Goal: Check status: Check status

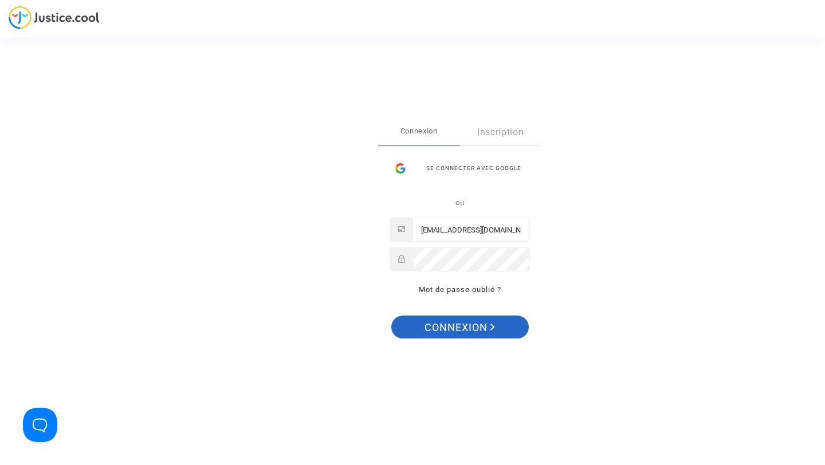
click at [476, 330] on span "Connexion" at bounding box center [460, 328] width 70 height 24
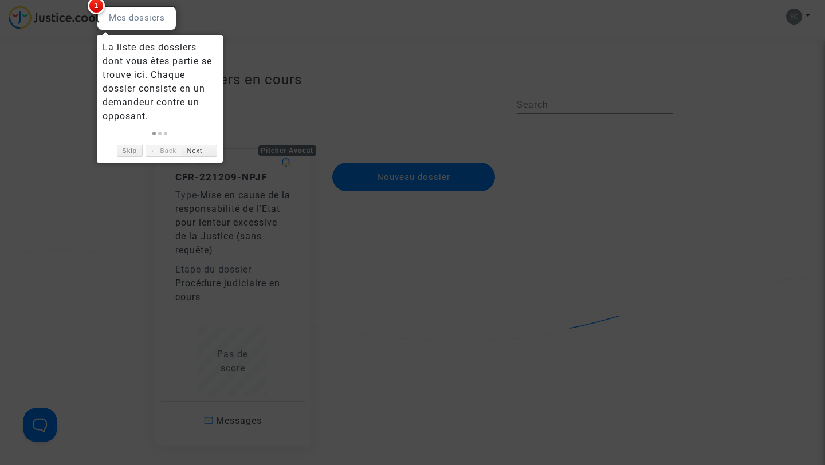
click at [476, 330] on div at bounding box center [412, 232] width 825 height 465
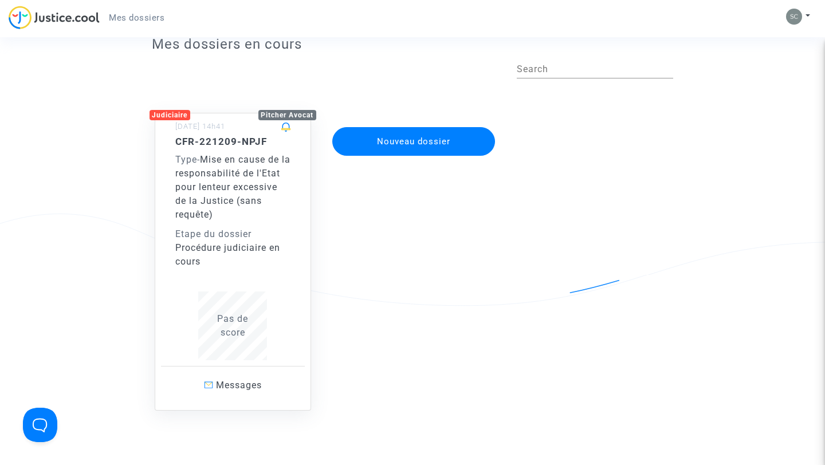
scroll to position [37, 0]
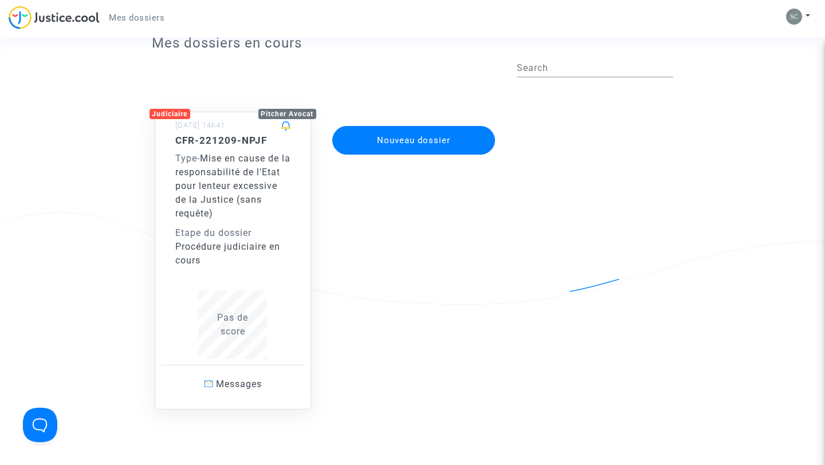
click at [259, 218] on div "Type - Mise en cause de la responsabilité de l'Etat pour lenteur excessive de l…" at bounding box center [233, 186] width 116 height 69
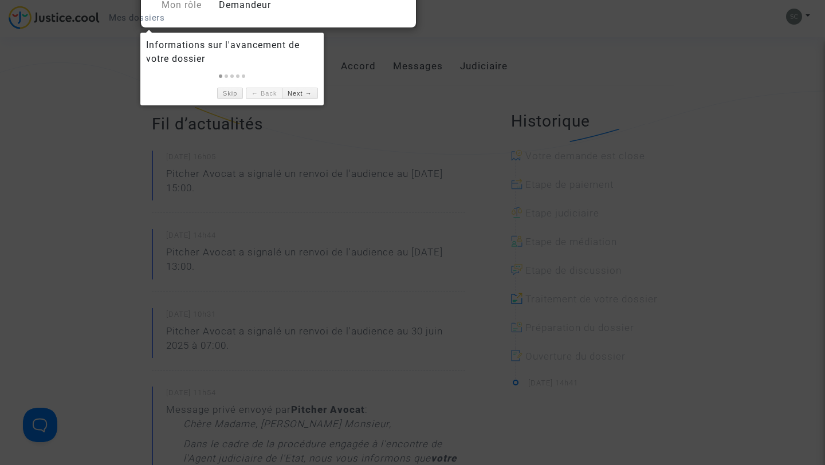
scroll to position [189, 0]
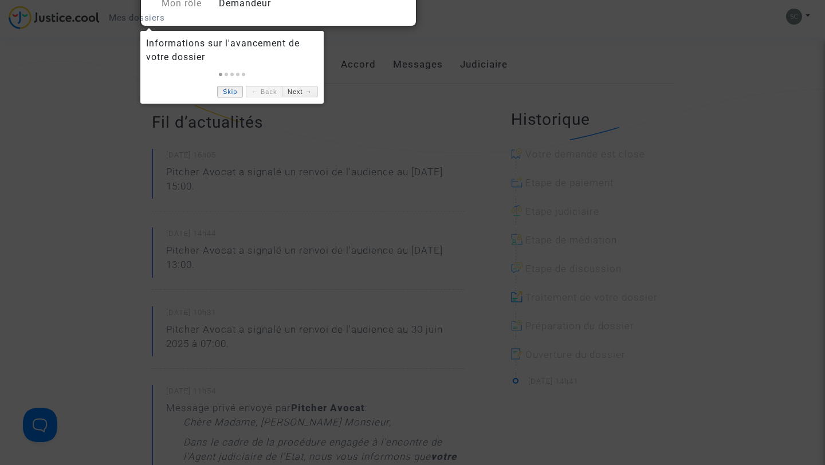
click at [235, 95] on link "Skip" at bounding box center [230, 92] width 26 height 12
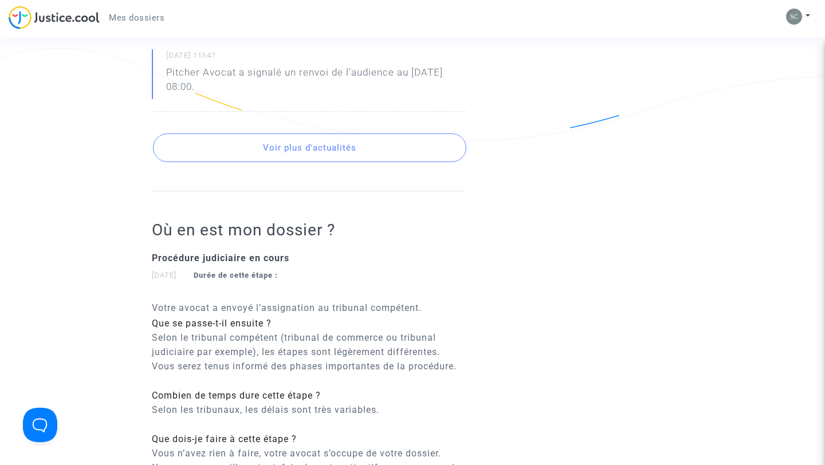
scroll to position [1110, 0]
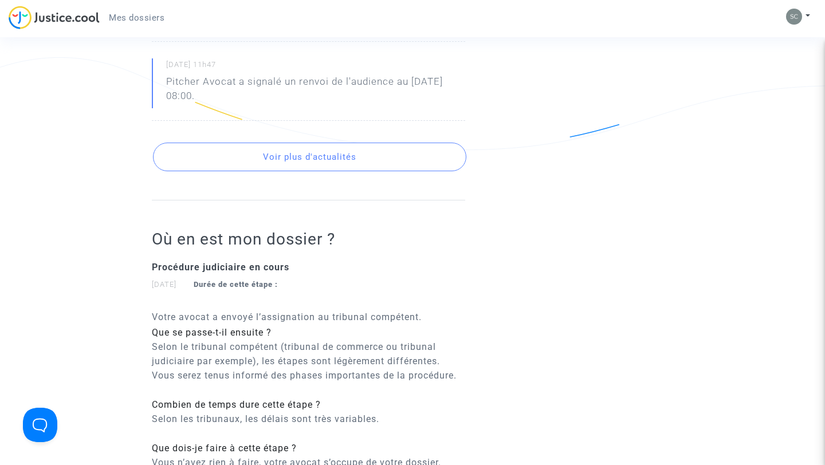
click at [343, 171] on button "Voir plus d'actualités" at bounding box center [309, 157] width 313 height 29
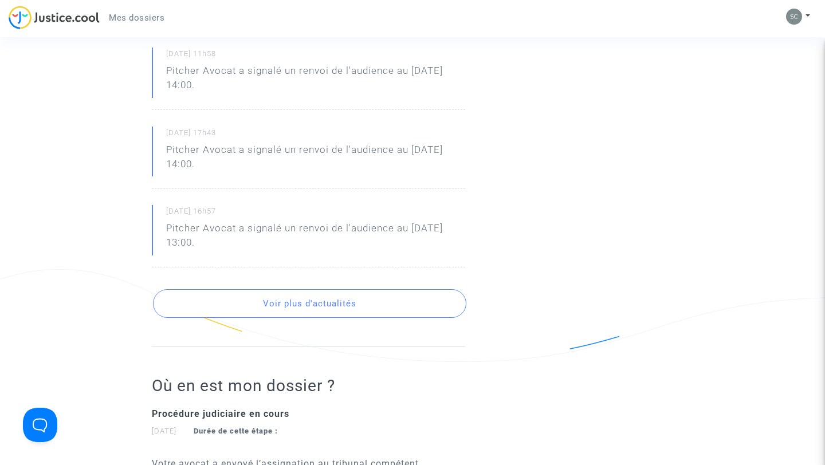
scroll to position [1355, 0]
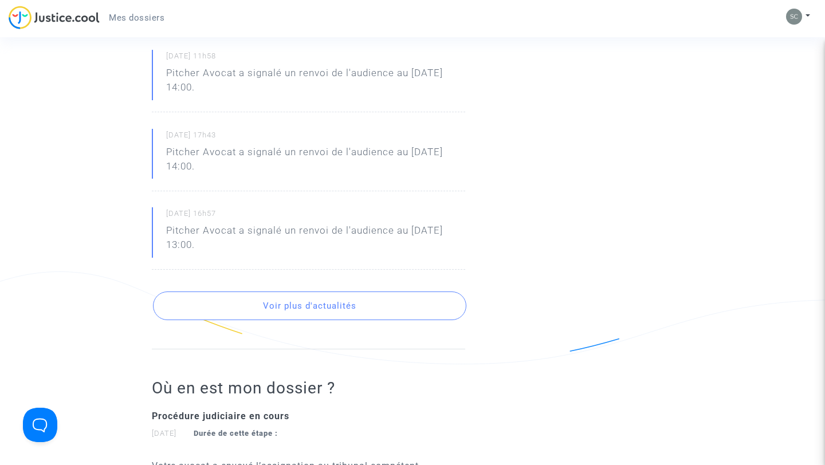
click at [304, 320] on button "Voir plus d'actualités" at bounding box center [309, 306] width 313 height 29
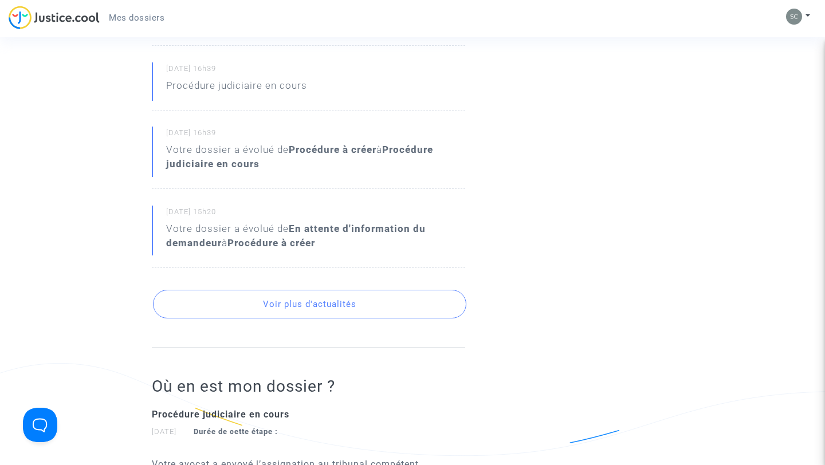
scroll to position [1724, 0]
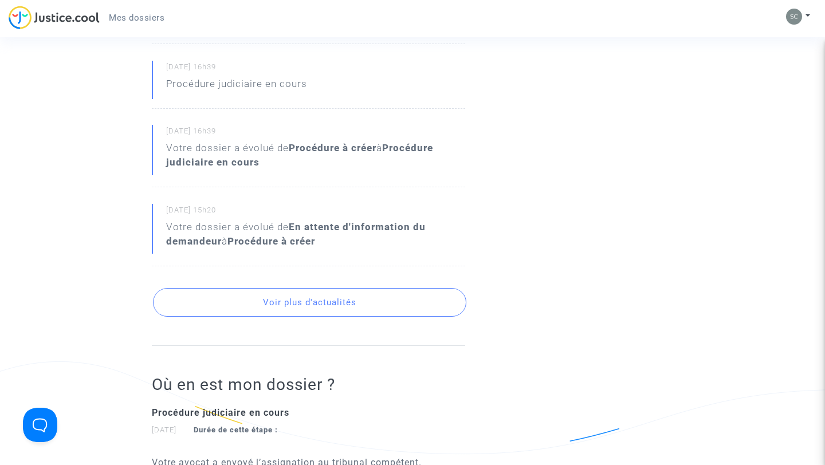
click at [300, 317] on button "Voir plus d'actualités" at bounding box center [309, 302] width 313 height 29
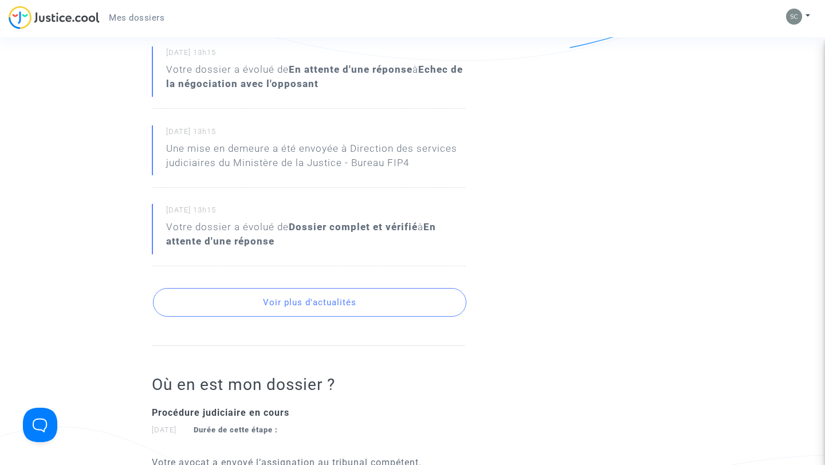
scroll to position [2115, 0]
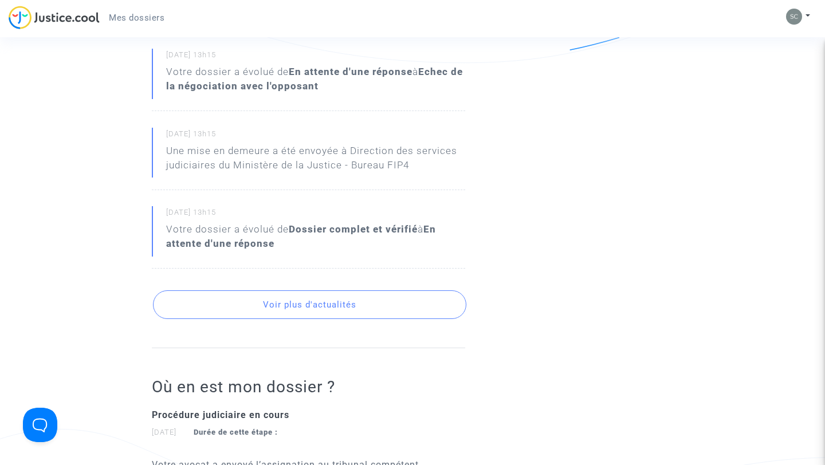
click at [312, 311] on button "Voir plus d'actualités" at bounding box center [309, 305] width 313 height 29
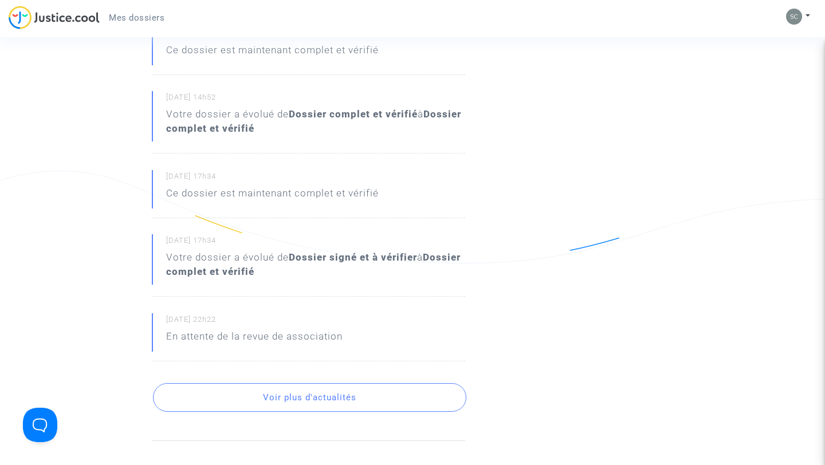
scroll to position [2374, 0]
click at [299, 411] on button "Voir plus d'actualités" at bounding box center [309, 397] width 313 height 29
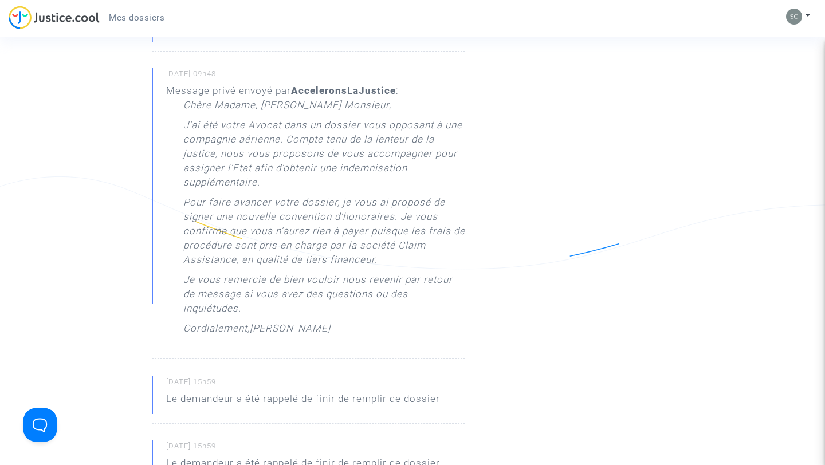
scroll to position [2993, 0]
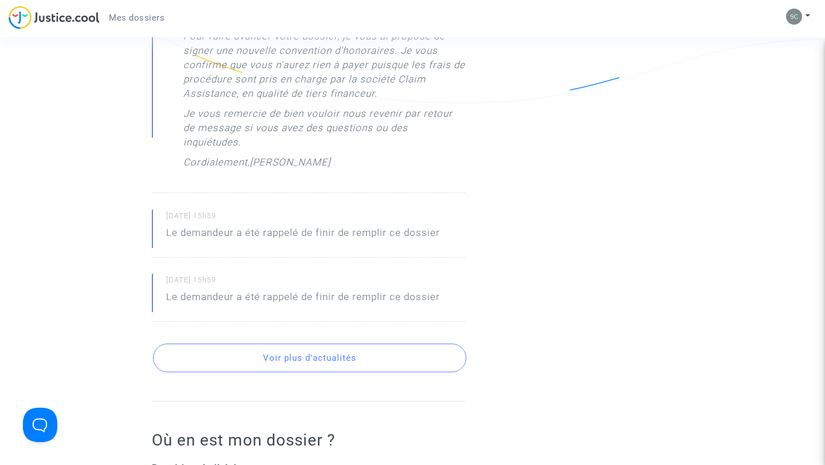
click at [310, 356] on button "Voir plus d'actualités" at bounding box center [309, 358] width 313 height 29
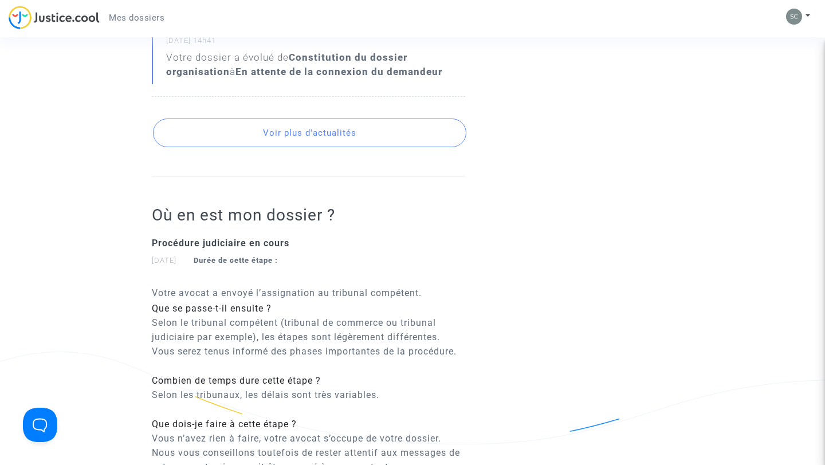
scroll to position [3557, 0]
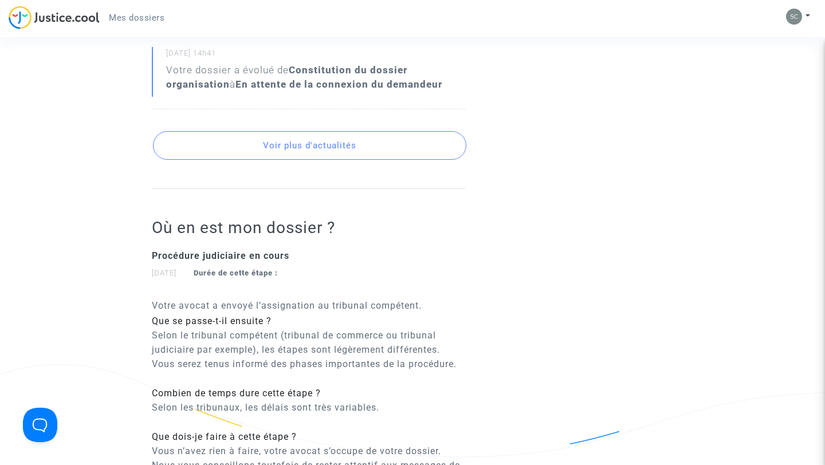
click at [336, 135] on button "Voir plus d'actualités" at bounding box center [309, 145] width 313 height 29
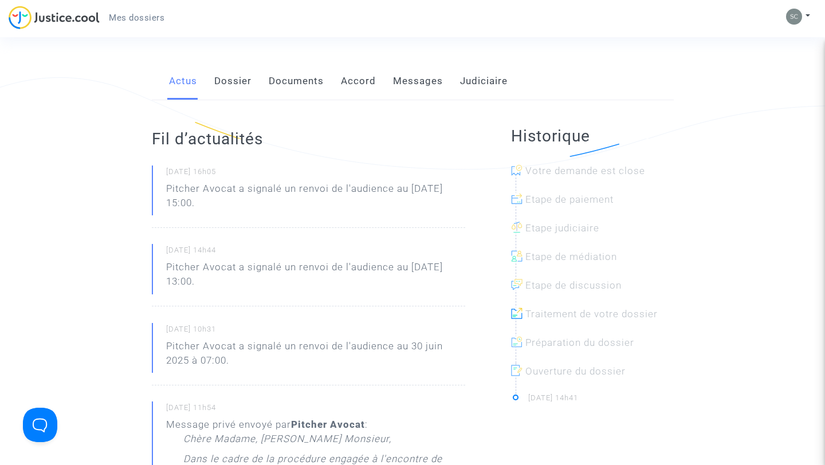
scroll to position [166, 0]
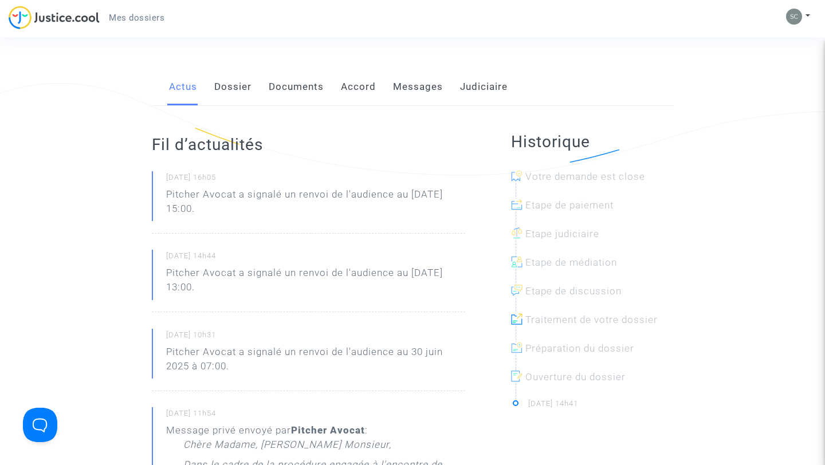
click at [288, 78] on link "Documents" at bounding box center [296, 87] width 55 height 38
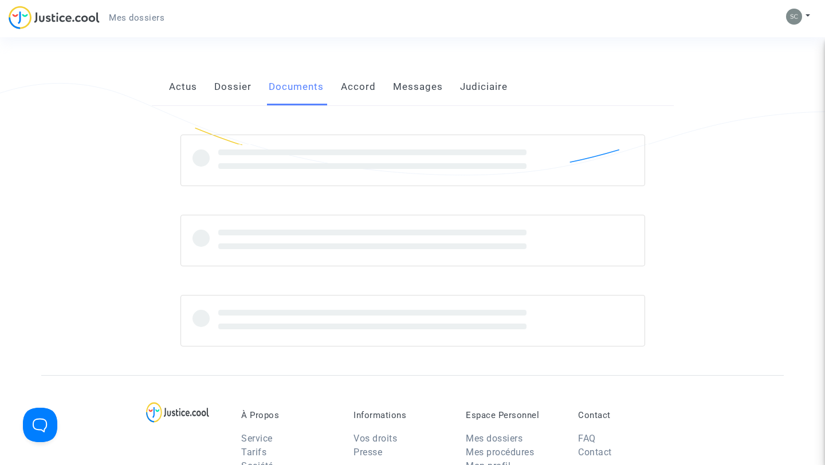
click at [248, 81] on link "Dossier" at bounding box center [232, 87] width 37 height 38
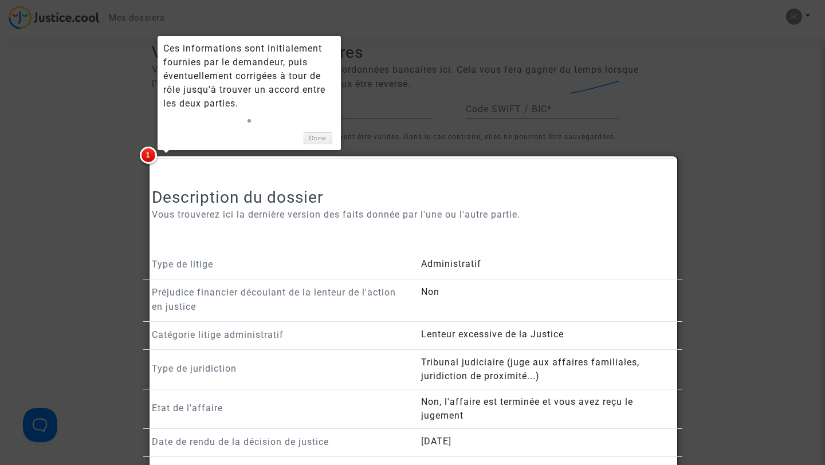
scroll to position [700, 0]
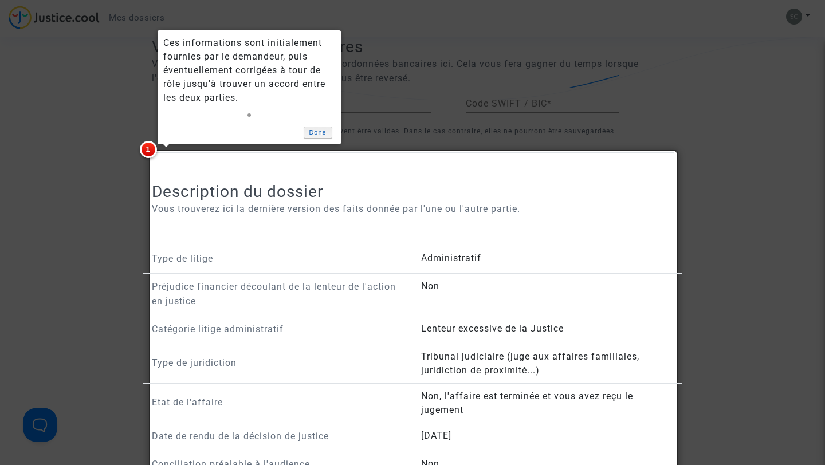
click at [316, 134] on link "Done" at bounding box center [318, 133] width 29 height 12
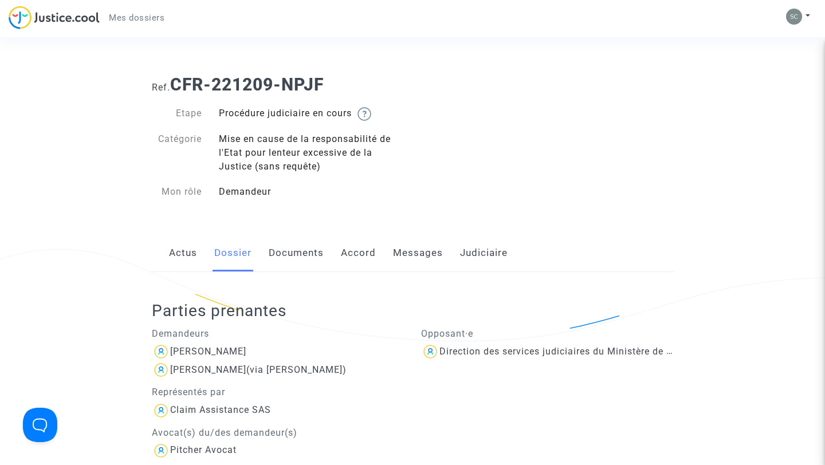
scroll to position [9, 0]
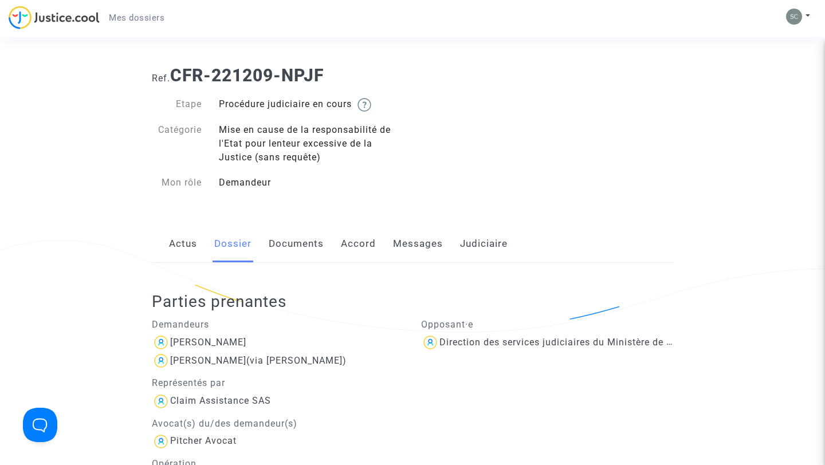
click at [305, 237] on link "Documents" at bounding box center [296, 244] width 55 height 38
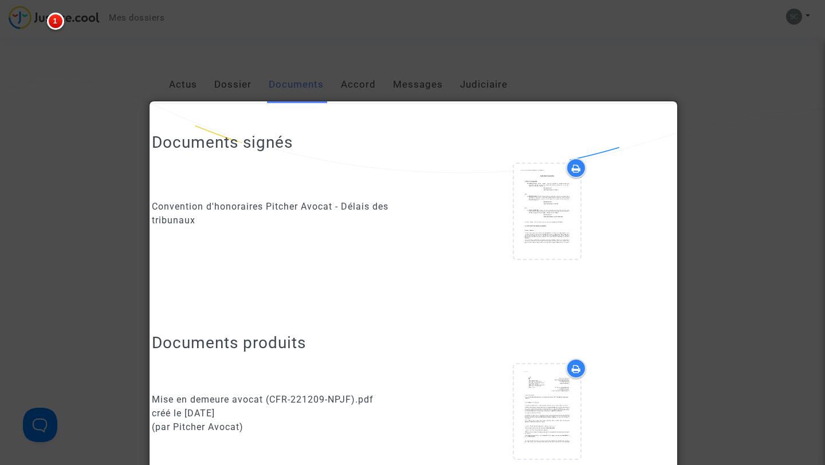
scroll to position [170, 0]
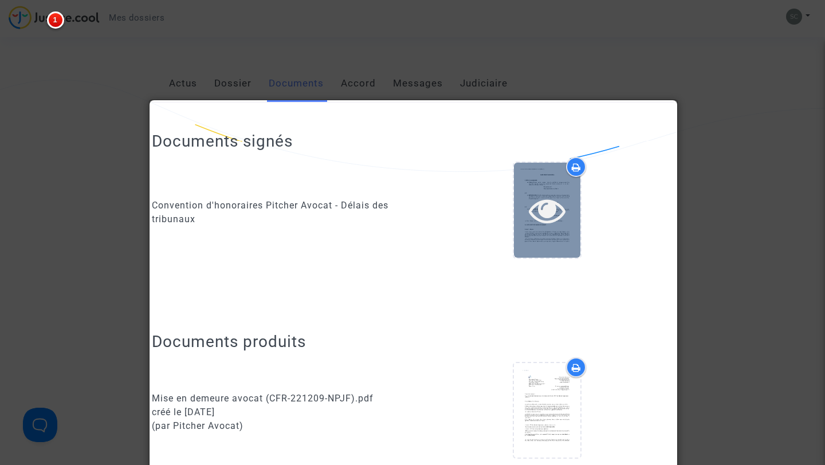
click at [559, 206] on icon at bounding box center [547, 210] width 37 height 37
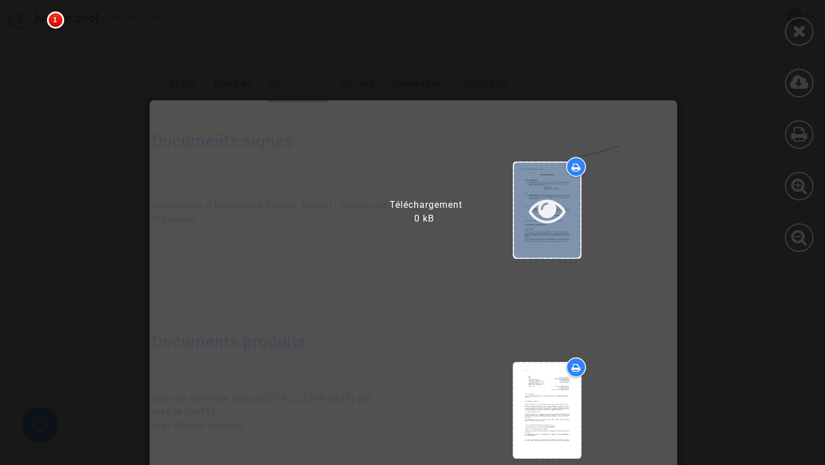
click at [541, 210] on icon at bounding box center [547, 210] width 37 height 37
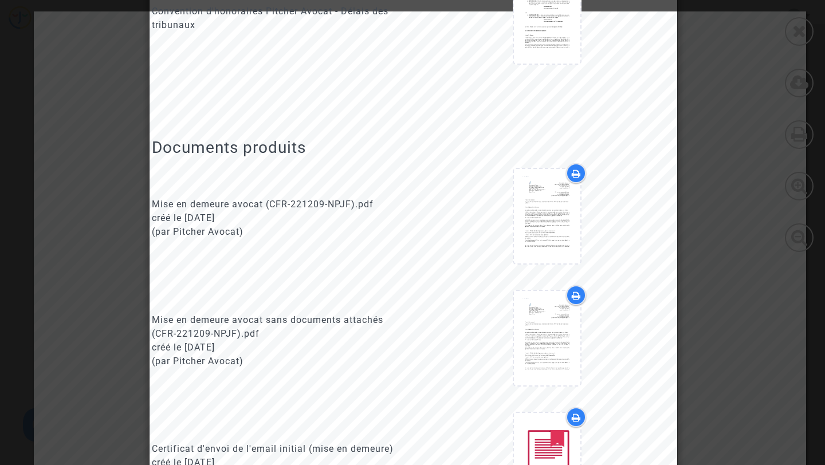
scroll to position [363, 0]
click at [803, 30] on div at bounding box center [412, 232] width 825 height 465
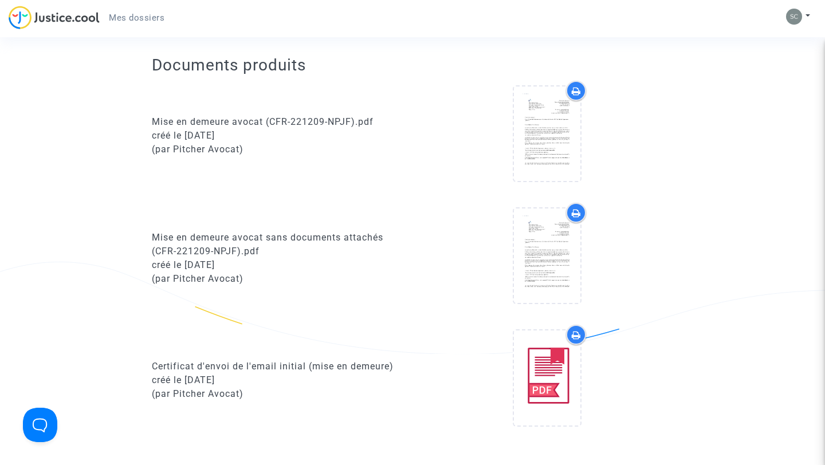
scroll to position [443, 0]
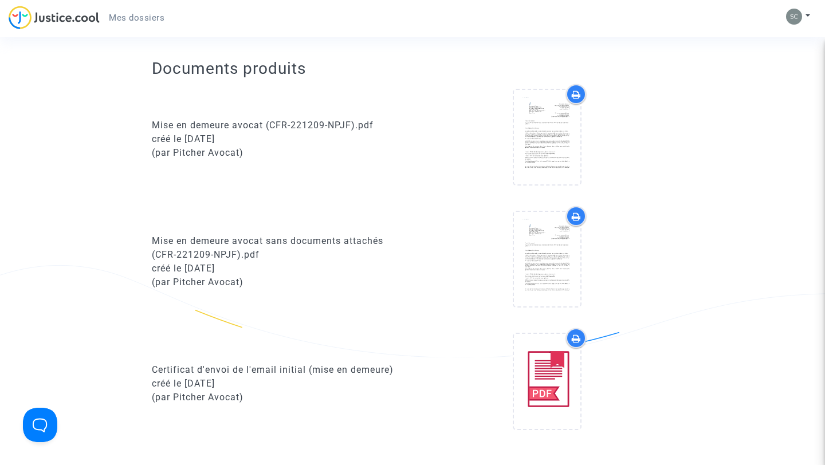
click at [579, 93] on icon at bounding box center [576, 94] width 9 height 9
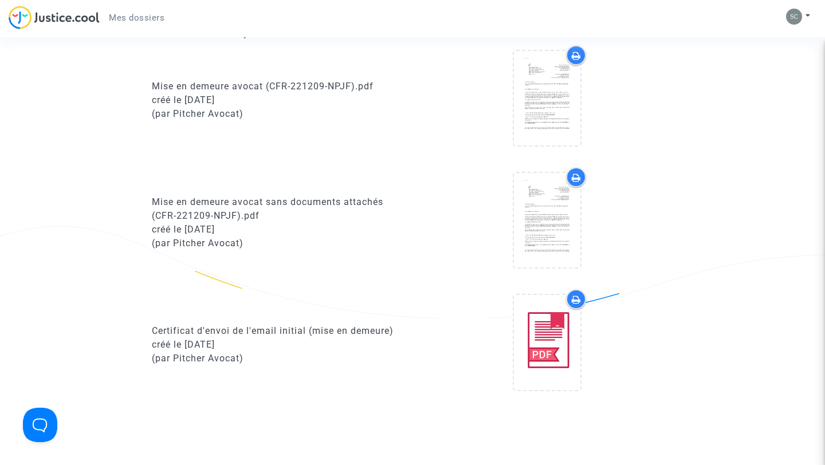
scroll to position [483, 0]
click at [578, 298] on icon at bounding box center [576, 299] width 9 height 9
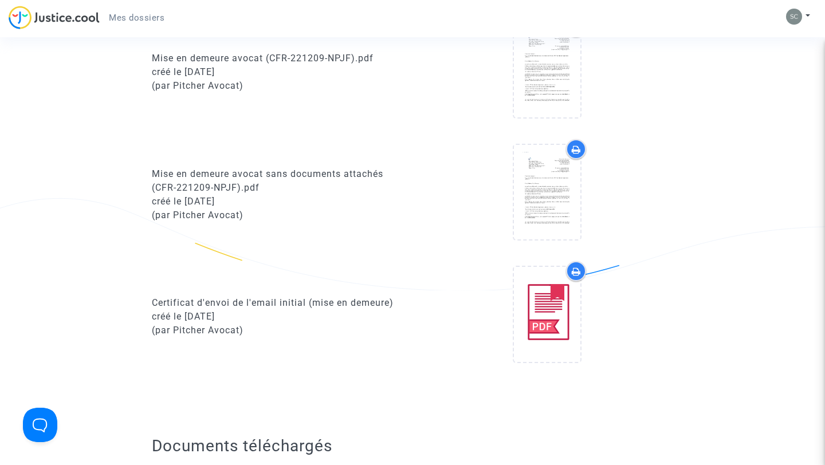
scroll to position [509, 0]
click at [574, 146] on icon at bounding box center [576, 150] width 9 height 9
click at [576, 278] on div at bounding box center [576, 272] width 20 height 20
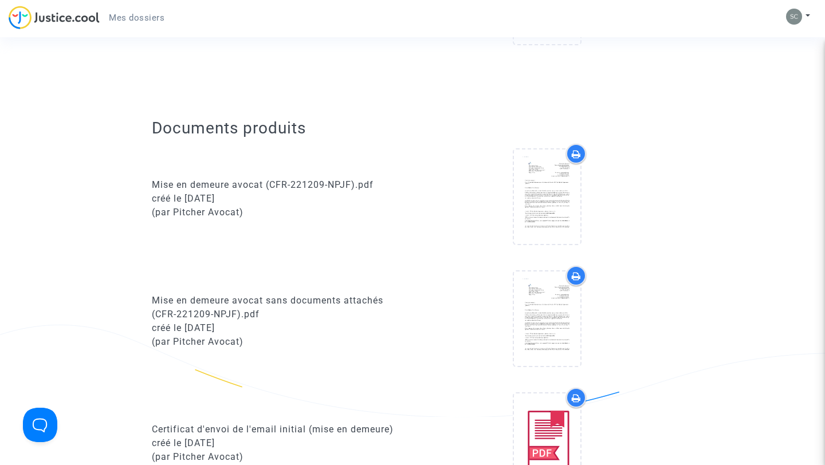
scroll to position [374, 0]
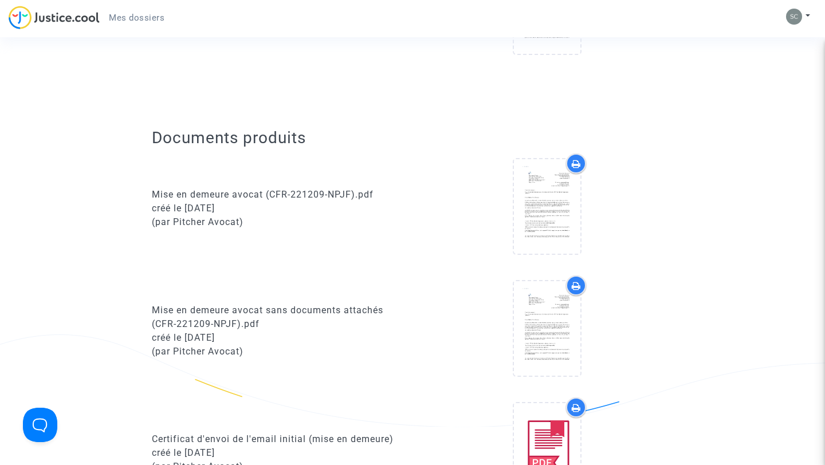
click at [574, 163] on icon at bounding box center [576, 163] width 9 height 9
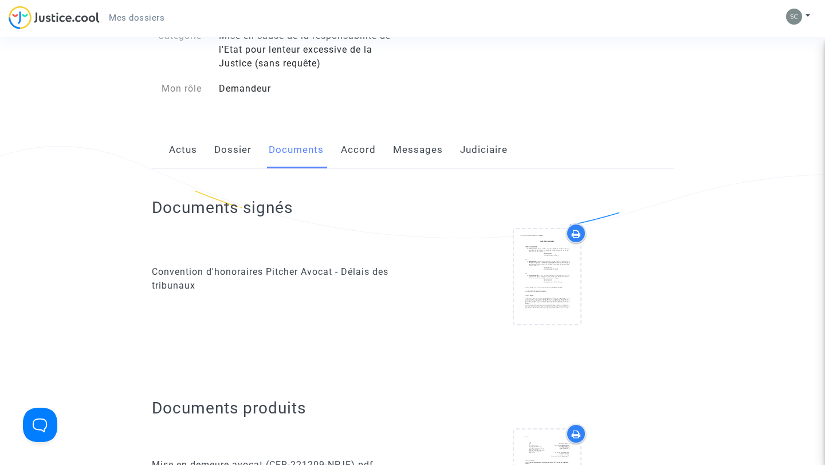
scroll to position [106, 0]
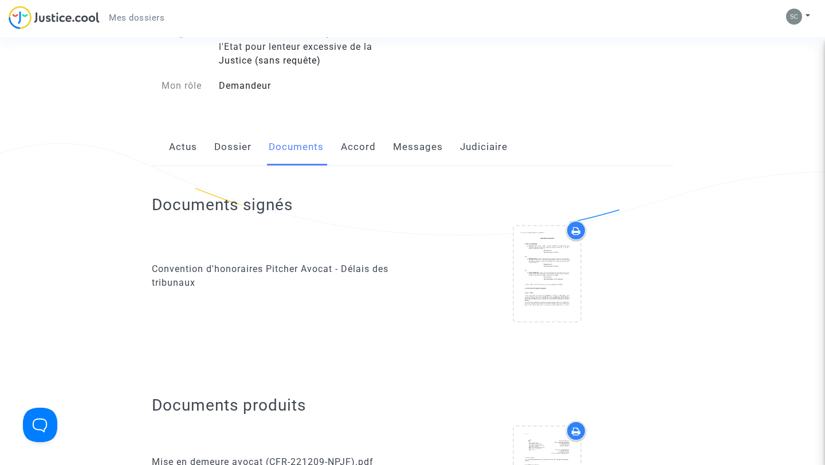
click at [574, 230] on icon at bounding box center [576, 230] width 9 height 9
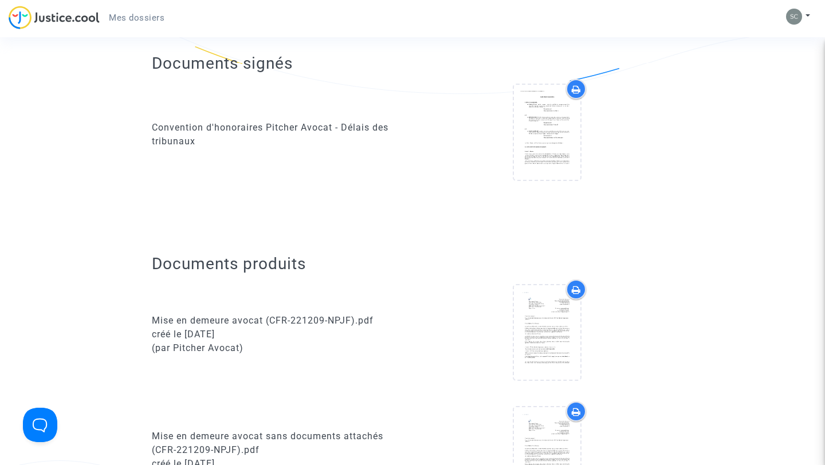
scroll to position [0, 0]
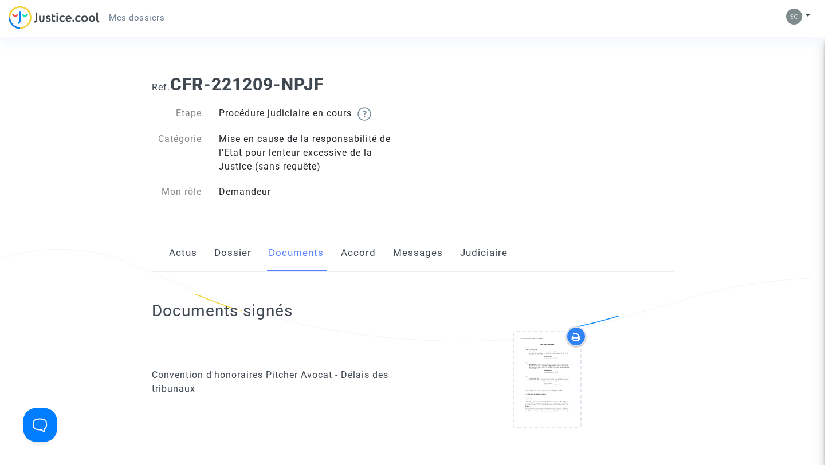
click at [187, 253] on link "Actus" at bounding box center [183, 253] width 28 height 38
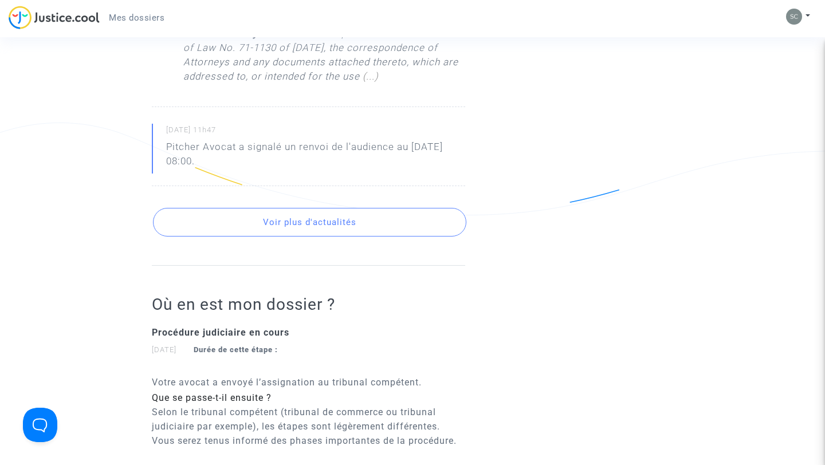
scroll to position [1019, 0]
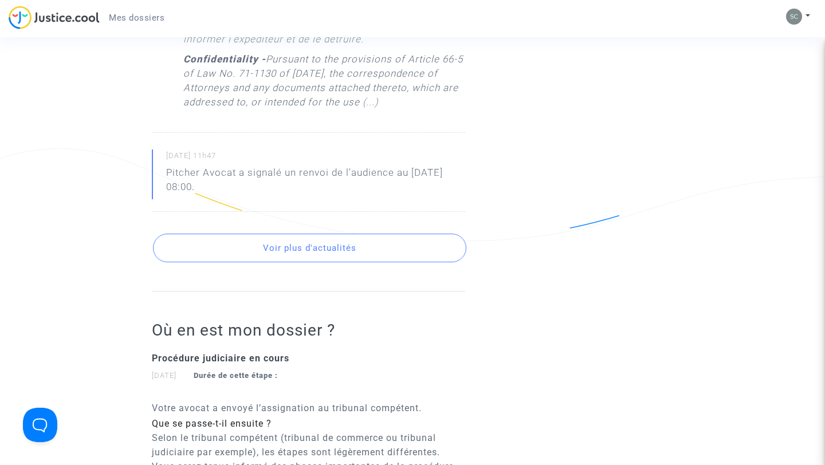
click at [292, 262] on button "Voir plus d'actualités" at bounding box center [309, 248] width 313 height 29
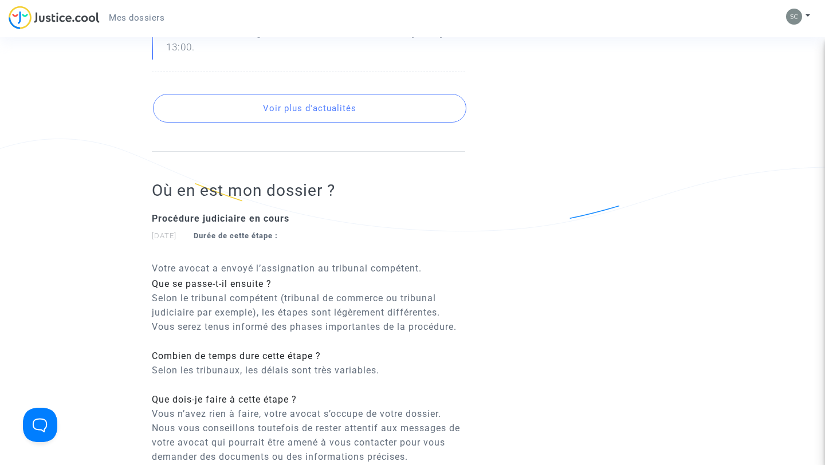
scroll to position [1943, 0]
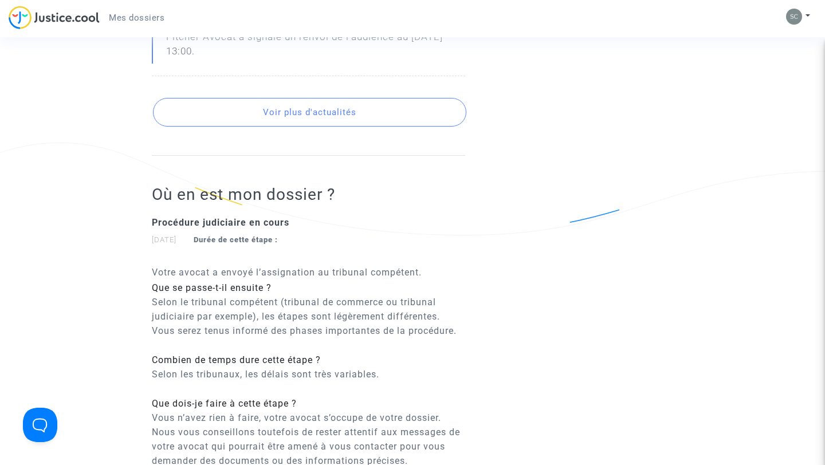
click at [309, 127] on button "Voir plus d'actualités" at bounding box center [309, 112] width 313 height 29
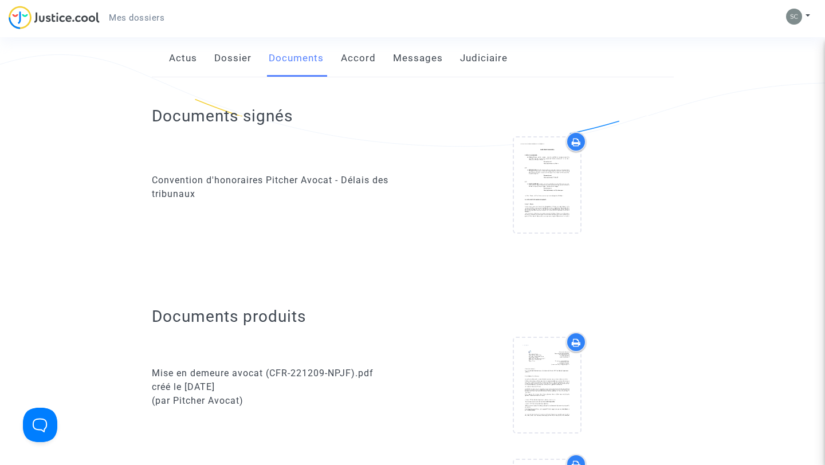
scroll to position [29, 0]
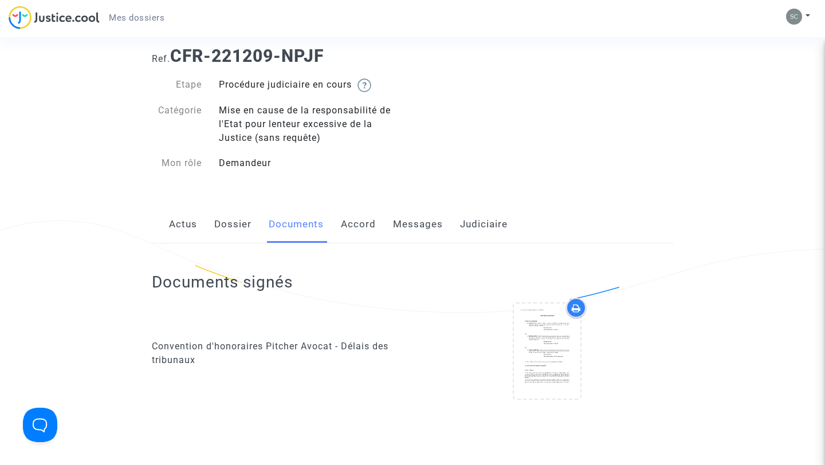
click at [188, 230] on link "Actus" at bounding box center [183, 225] width 28 height 38
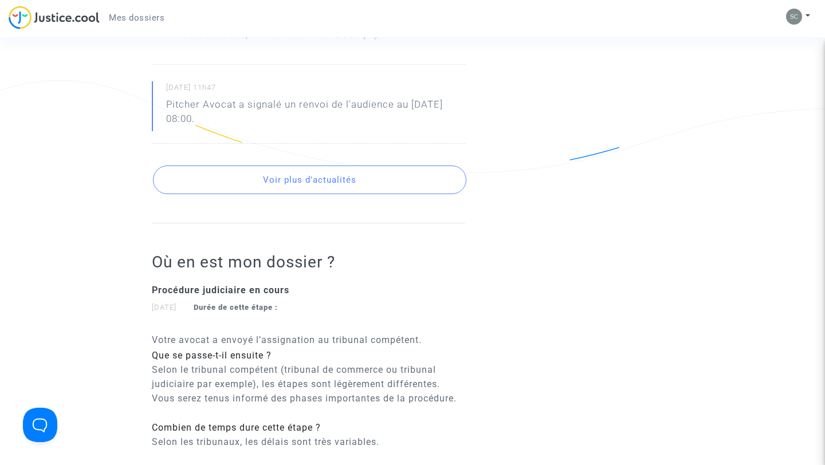
scroll to position [1008, 0]
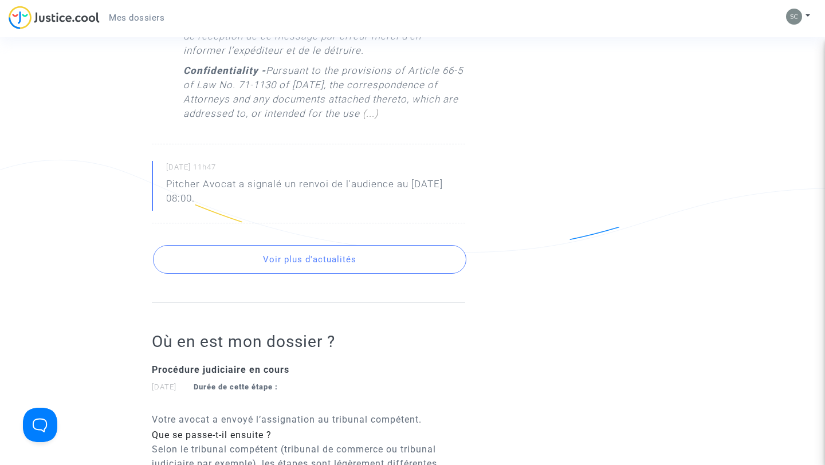
click at [312, 274] on button "Voir plus d'actualités" at bounding box center [309, 259] width 313 height 29
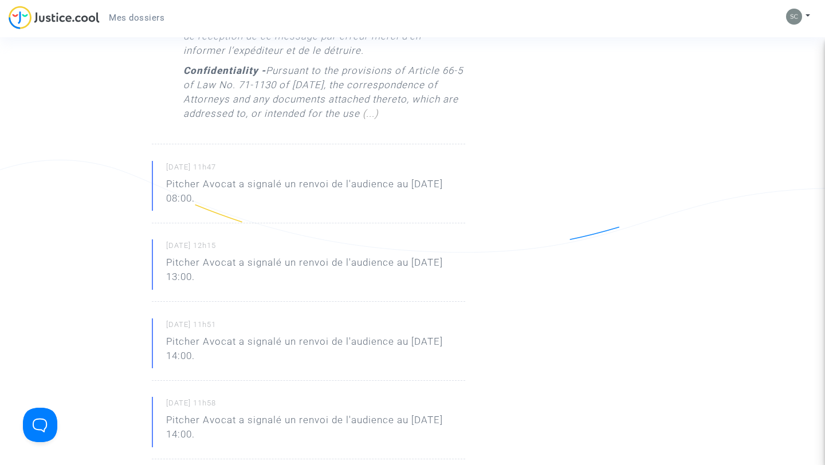
click at [307, 290] on p "Pitcher Avocat a signalé un renvoi de l'audience au 7 avr. 2025 à 13:00." at bounding box center [315, 273] width 299 height 34
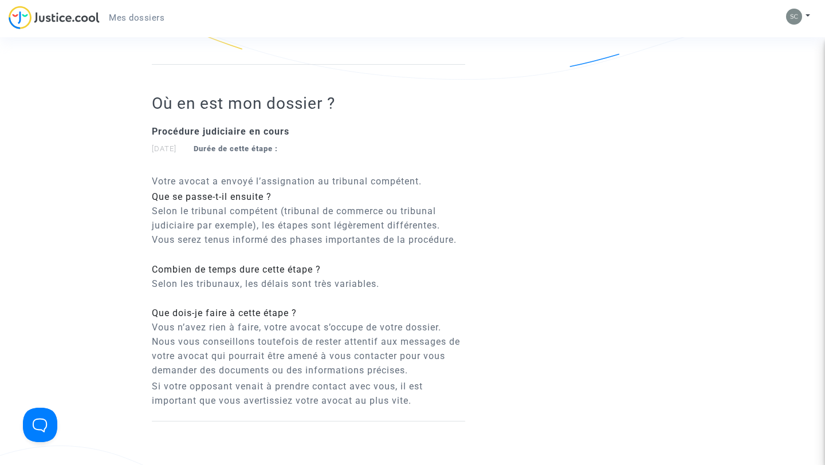
scroll to position [1587, 0]
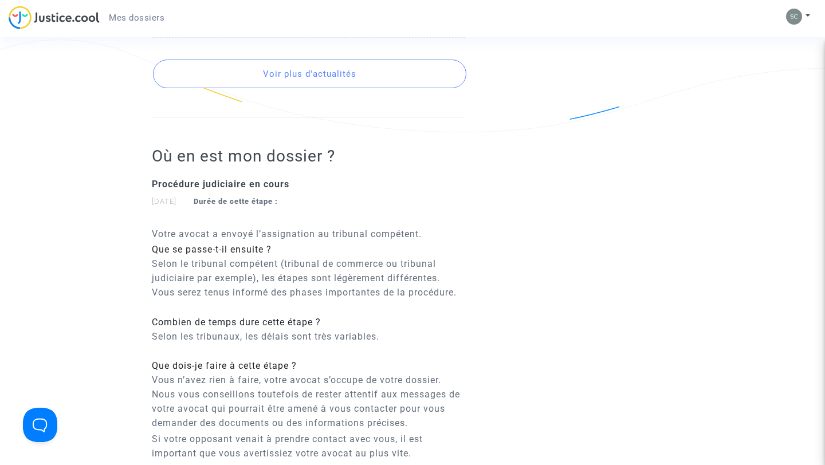
click at [299, 88] on button "Voir plus d'actualités" at bounding box center [309, 74] width 313 height 29
click at [294, 88] on button "Voir plus d'actualités" at bounding box center [309, 74] width 313 height 29
click at [291, 88] on button "Voir plus d'actualités" at bounding box center [309, 74] width 313 height 29
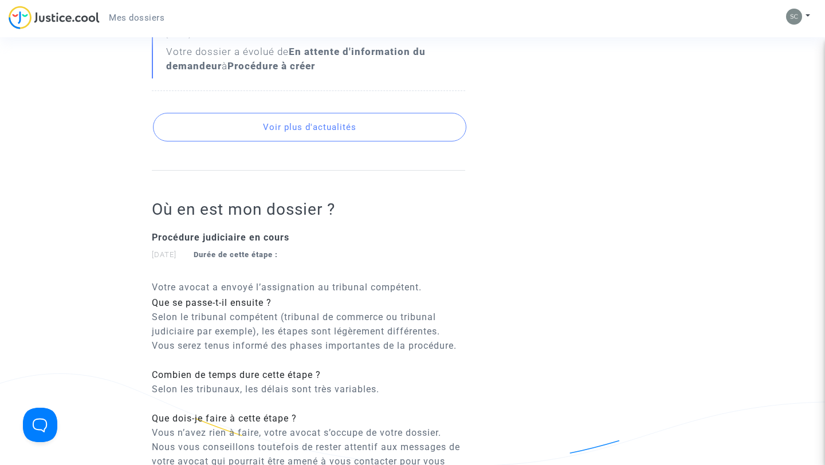
scroll to position [2610, 0]
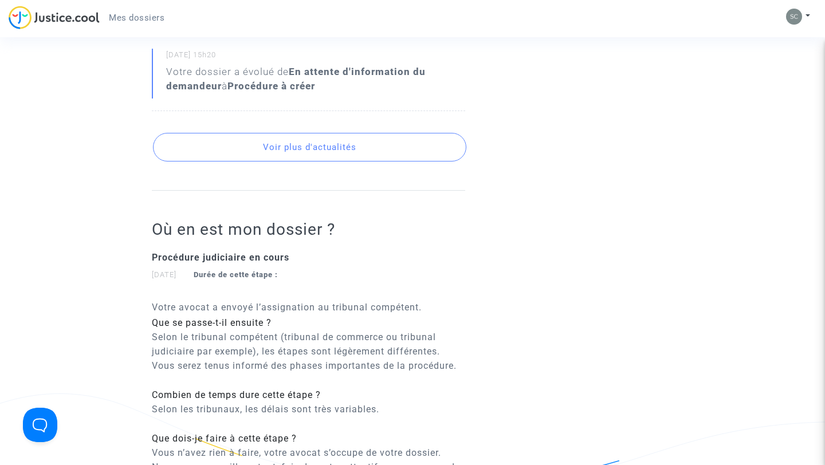
click at [300, 133] on button "Voir plus d'actualités" at bounding box center [309, 147] width 313 height 29
click at [297, 133] on button "Voir plus d'actualités" at bounding box center [309, 147] width 313 height 29
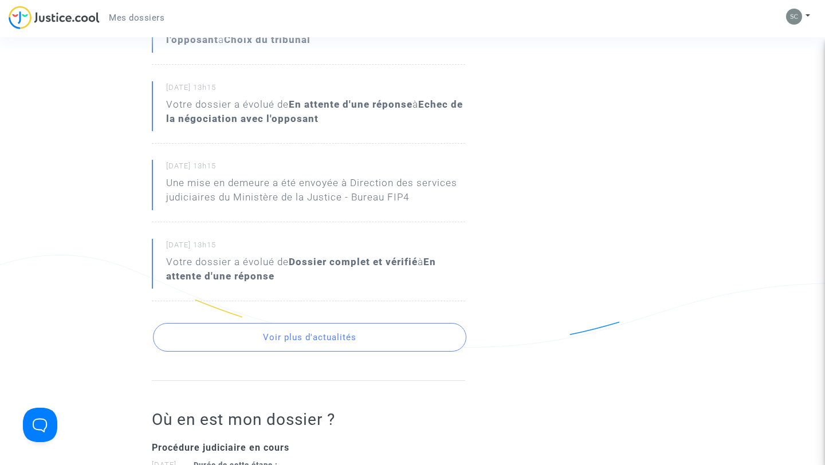
scroll to position [3219, 0]
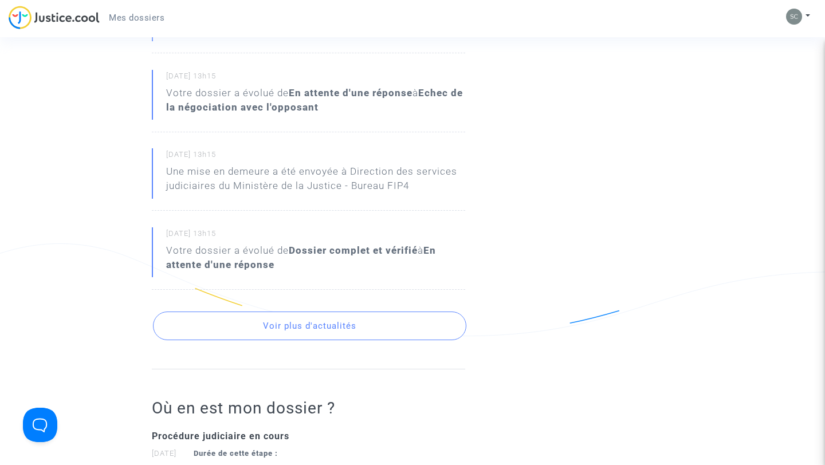
click at [285, 315] on button "Voir plus d'actualités" at bounding box center [309, 326] width 313 height 29
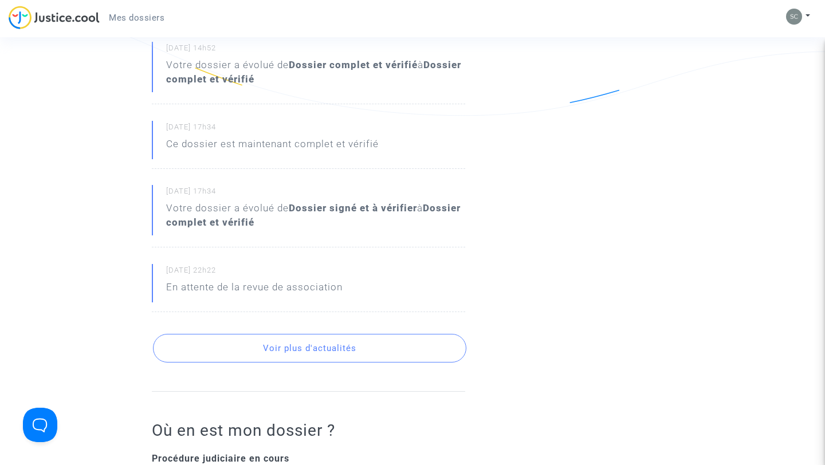
scroll to position [3897, 0]
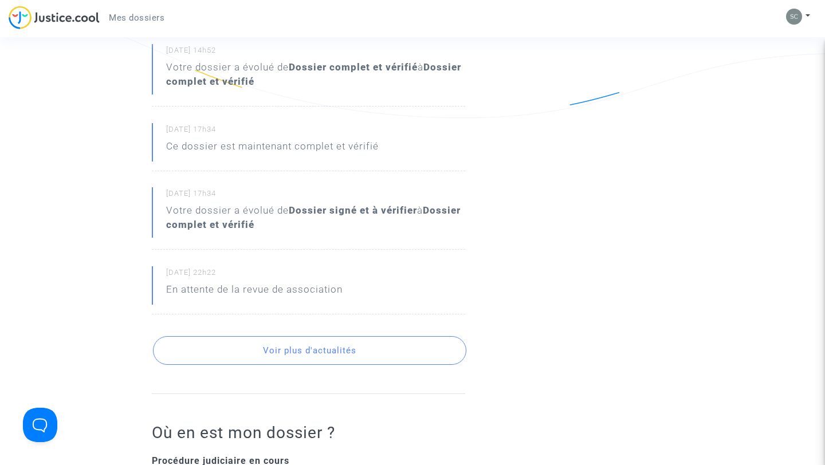
click at [307, 337] on button "Voir plus d'actualités" at bounding box center [309, 350] width 313 height 29
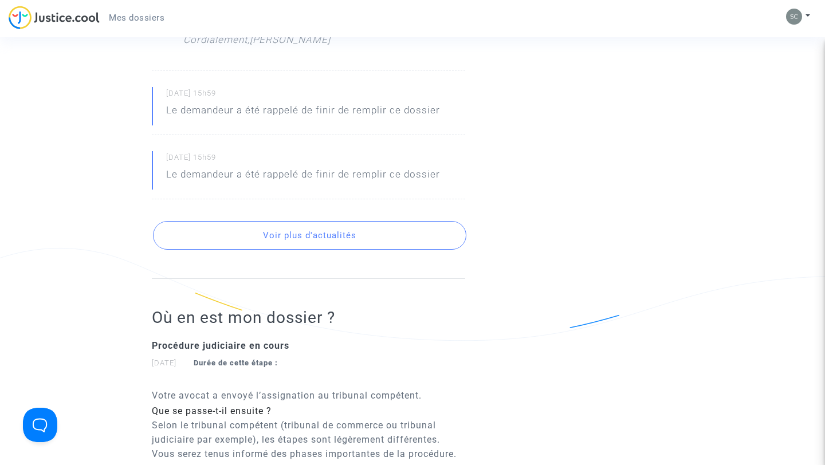
scroll to position [4590, 0]
click at [313, 223] on button "Voir plus d'actualités" at bounding box center [309, 237] width 313 height 29
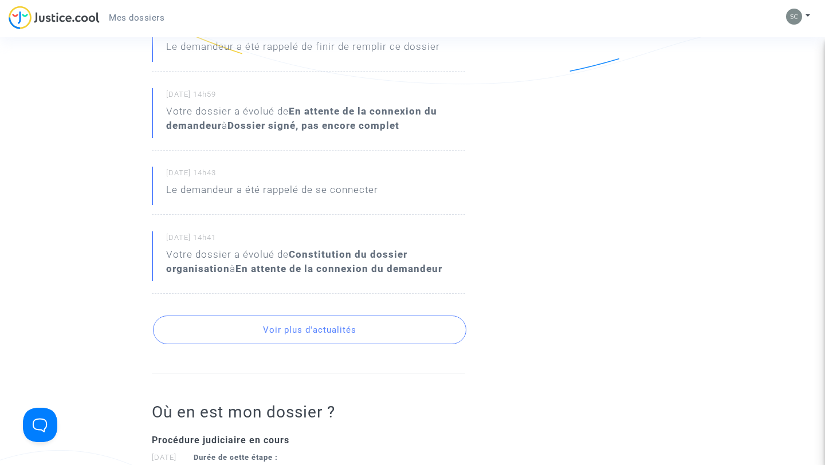
scroll to position [4846, 0]
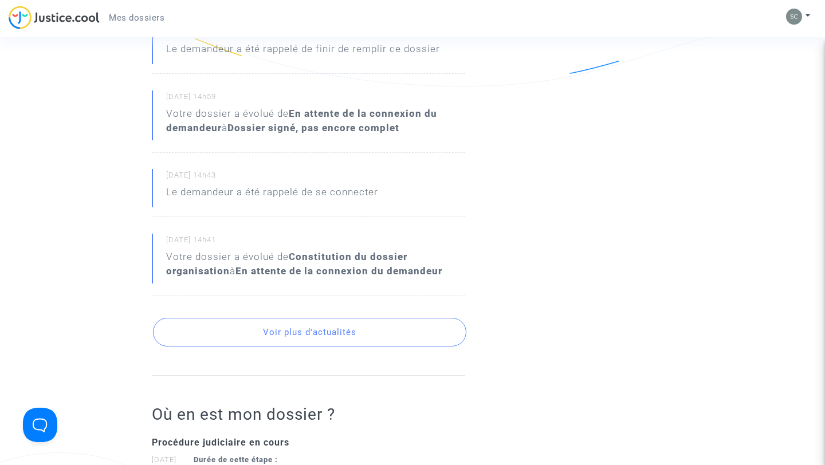
click at [274, 318] on button "Voir plus d'actualités" at bounding box center [309, 332] width 313 height 29
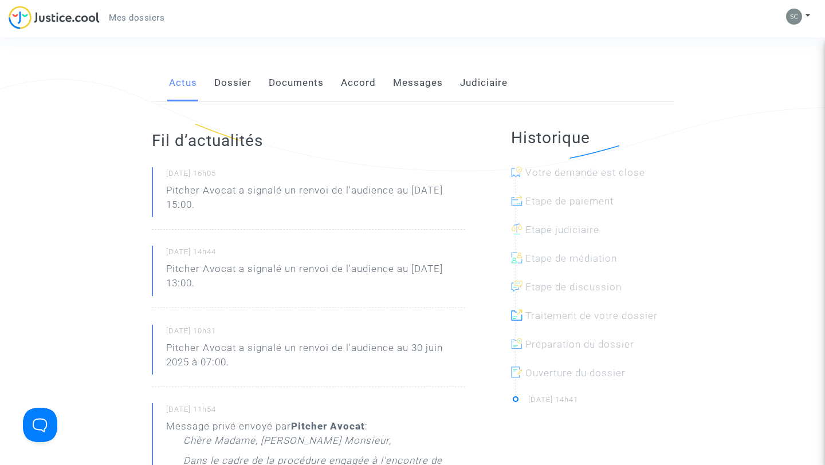
scroll to position [169, 0]
click at [293, 83] on link "Documents" at bounding box center [296, 84] width 55 height 38
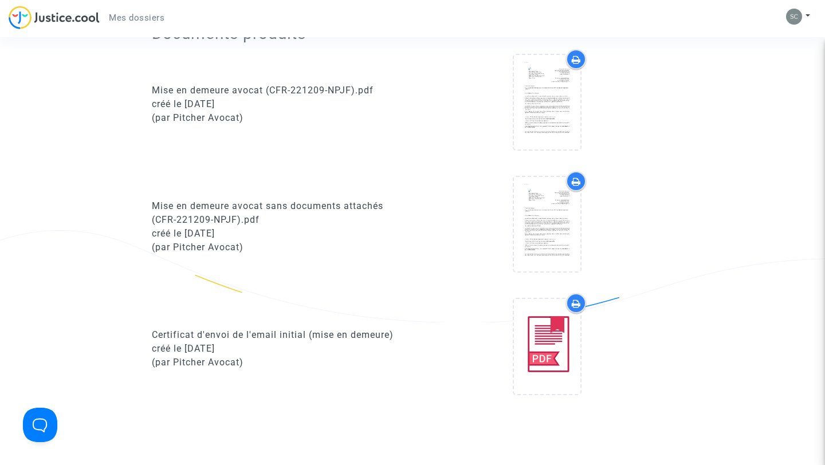
scroll to position [441, 0]
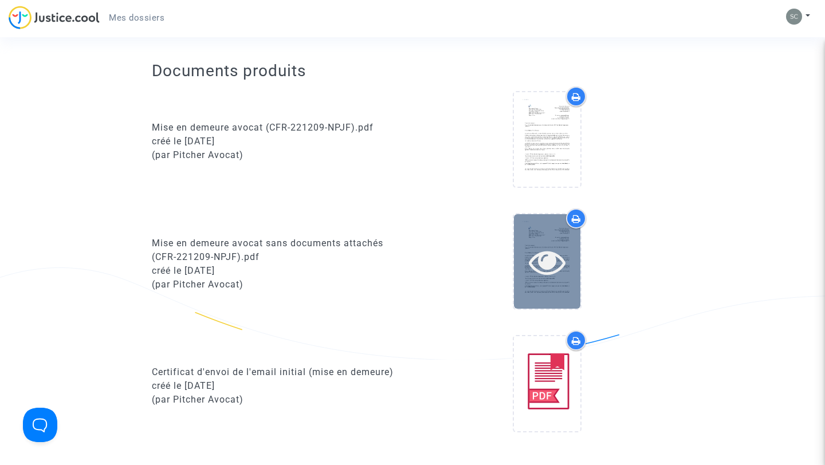
click at [556, 257] on icon at bounding box center [547, 262] width 37 height 37
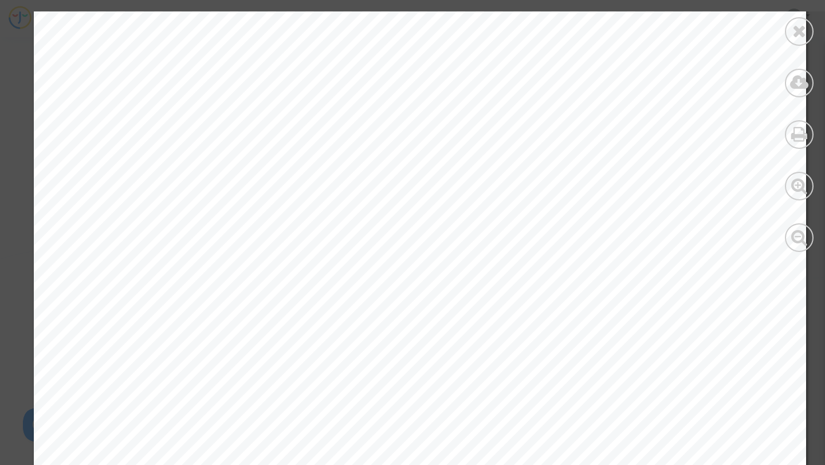
scroll to position [0, 0]
click at [799, 34] on icon at bounding box center [800, 30] width 14 height 17
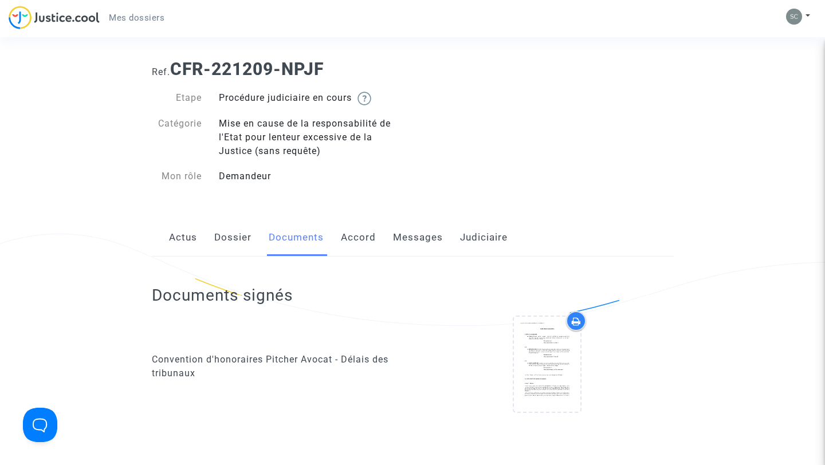
scroll to position [15, 0]
click at [359, 234] on link "Accord" at bounding box center [358, 239] width 35 height 38
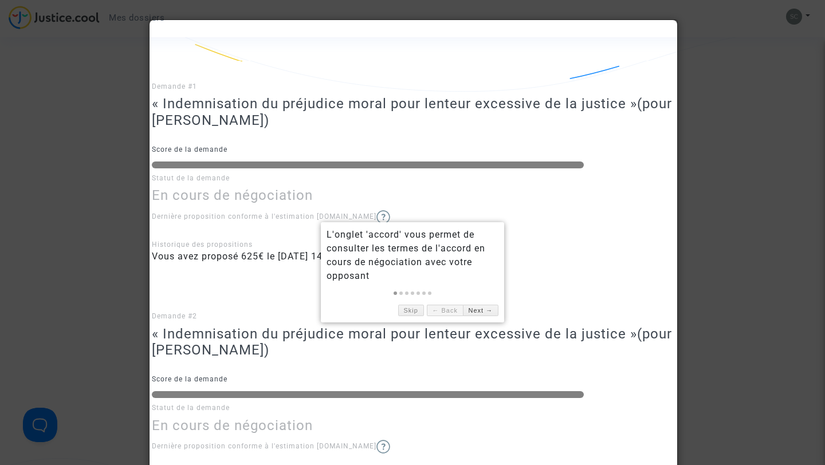
scroll to position [249, 0]
click at [484, 313] on link "Next →" at bounding box center [481, 311] width 36 height 12
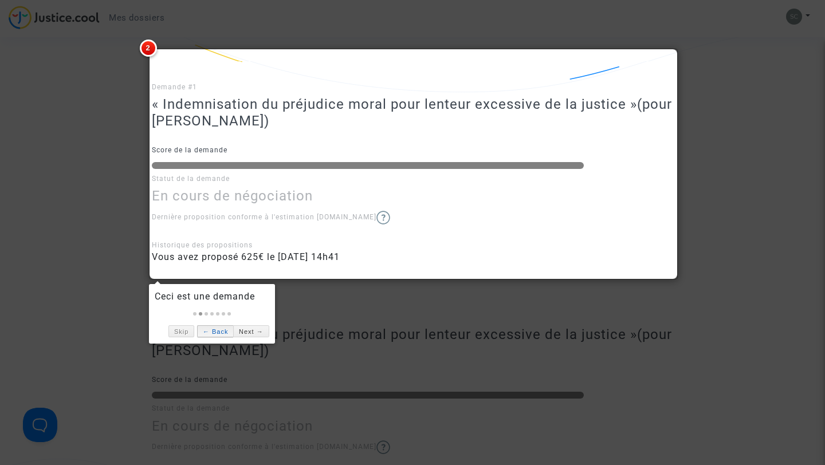
click at [211, 332] on link "← Back" at bounding box center [215, 332] width 36 height 12
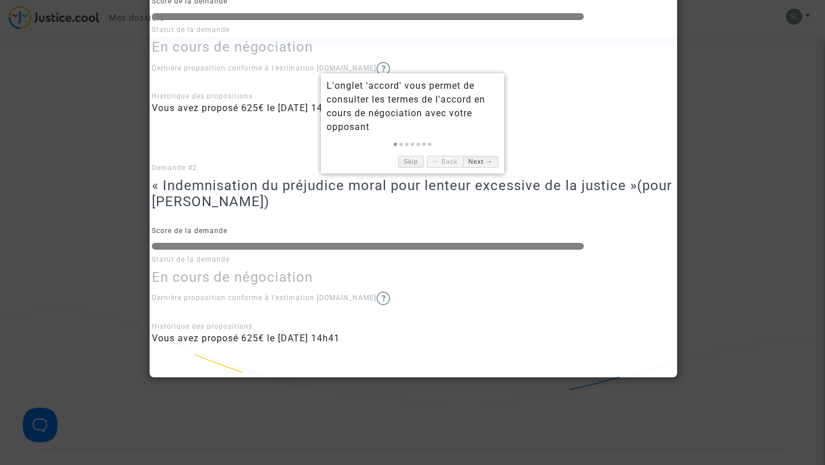
scroll to position [398, 0]
click at [478, 164] on link "Next →" at bounding box center [481, 162] width 36 height 12
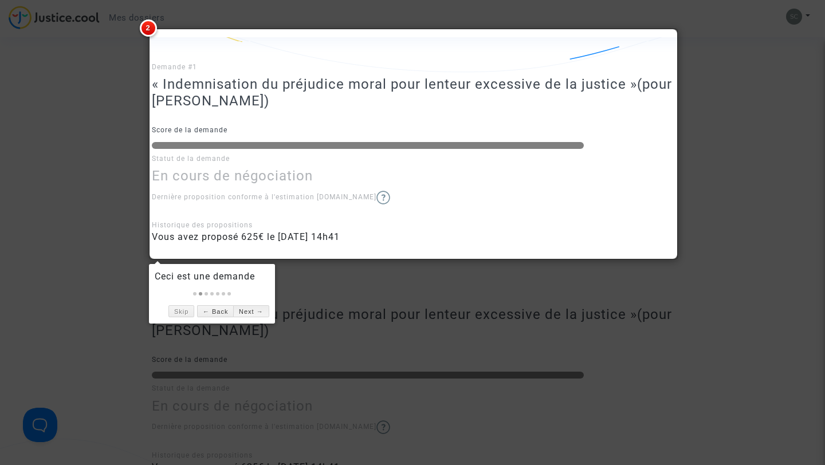
scroll to position [264, 0]
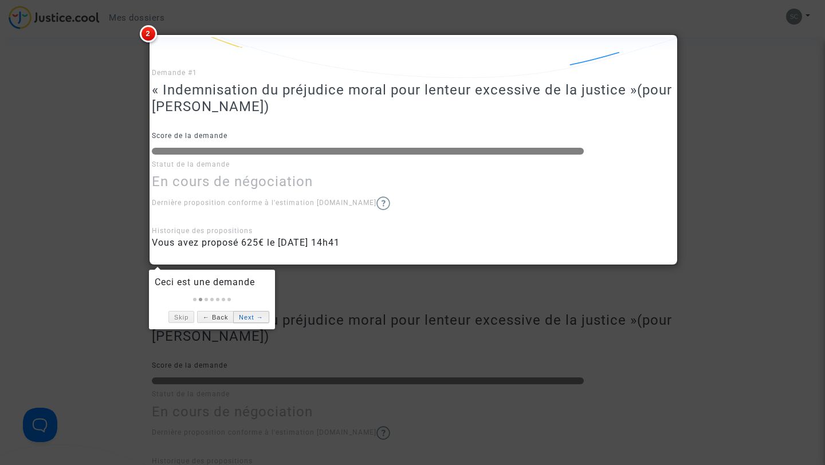
click at [258, 313] on link "Next →" at bounding box center [251, 317] width 36 height 12
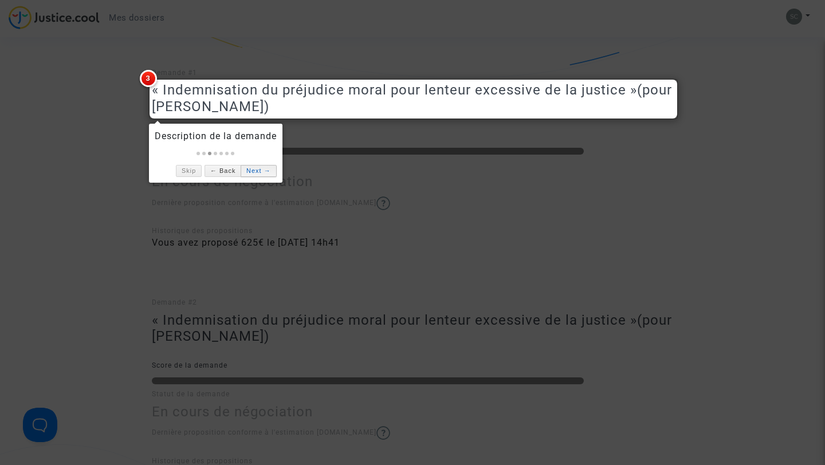
click at [268, 168] on link "Next →" at bounding box center [259, 171] width 36 height 12
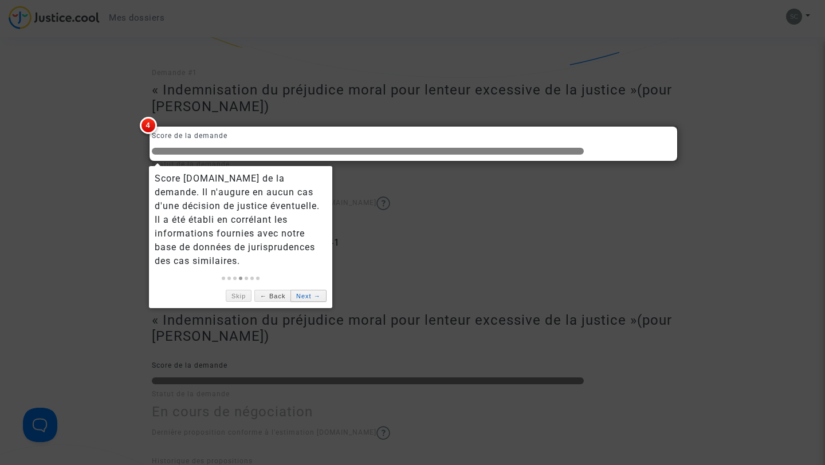
click at [268, 168] on div "Score Justice.cool de la demande. Il n'augure en aucun cas d'une décision de ju…" at bounding box center [240, 237] width 183 height 142
click at [312, 290] on link "Next →" at bounding box center [309, 296] width 36 height 12
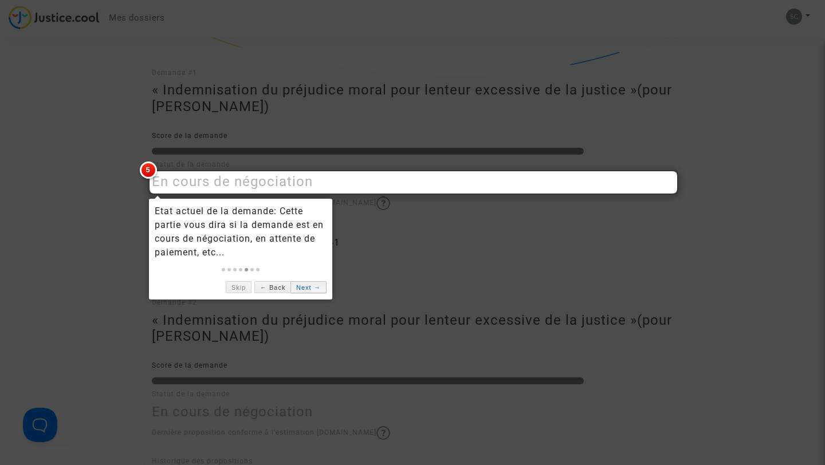
click at [311, 293] on link "Next →" at bounding box center [309, 287] width 36 height 12
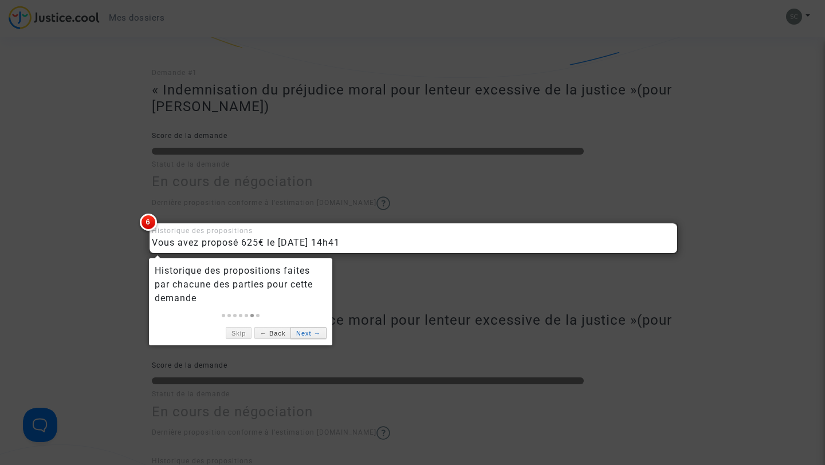
click at [311, 294] on div "Historique des propositions faites par chacune des parties pour cette demande" at bounding box center [241, 284] width 172 height 41
click at [321, 337] on link "Next →" at bounding box center [309, 333] width 36 height 12
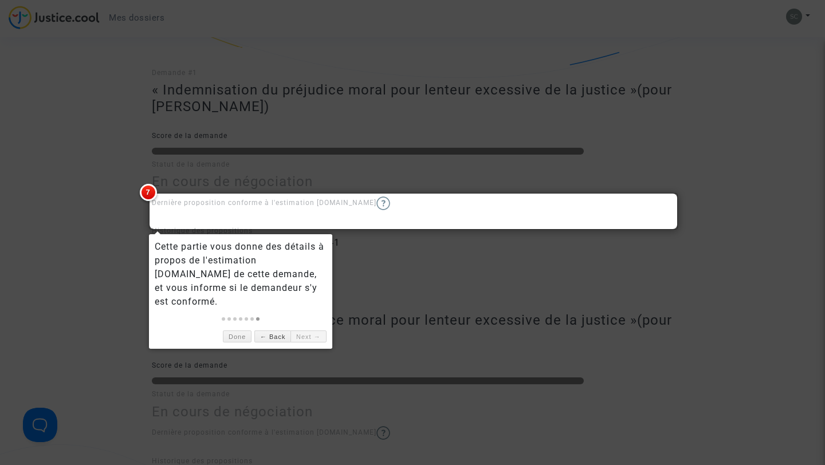
click at [434, 336] on div at bounding box center [412, 232] width 825 height 465
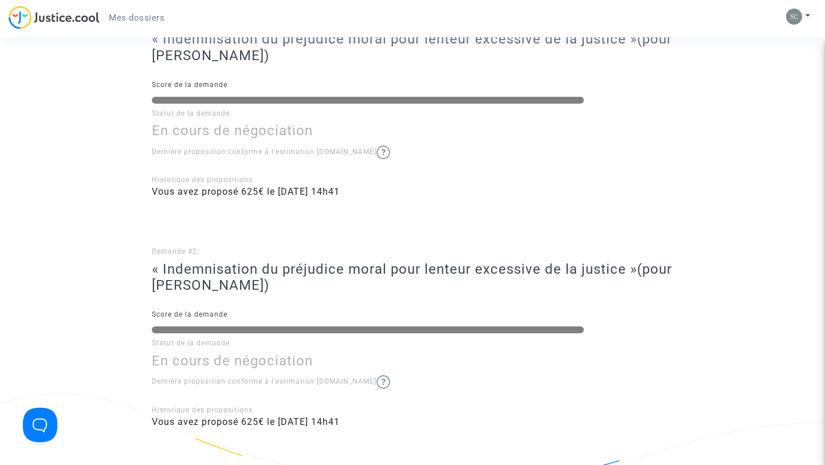
scroll to position [0, 0]
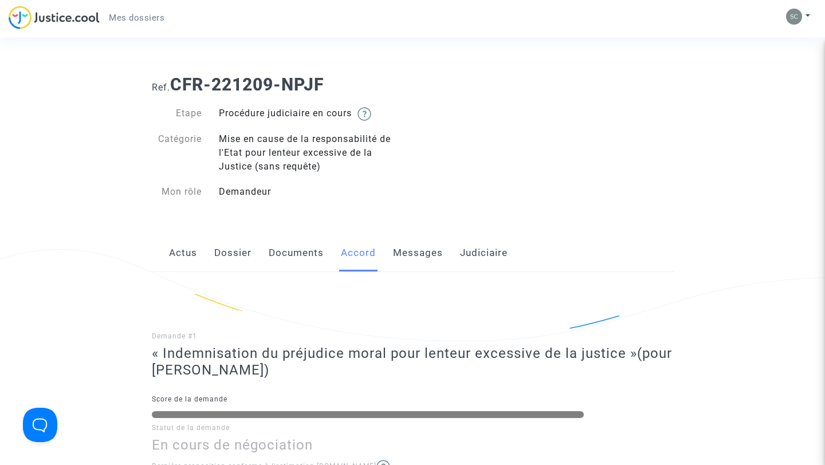
click at [412, 246] on link "Messages" at bounding box center [418, 253] width 50 height 38
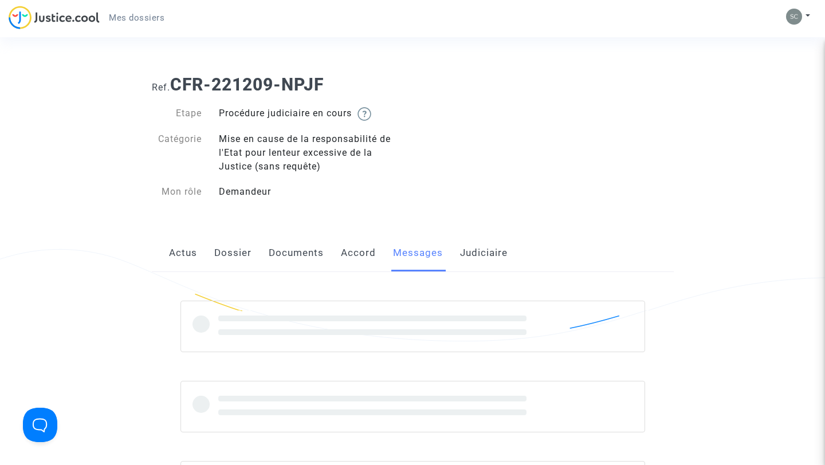
click at [417, 253] on link "Messages" at bounding box center [418, 253] width 50 height 38
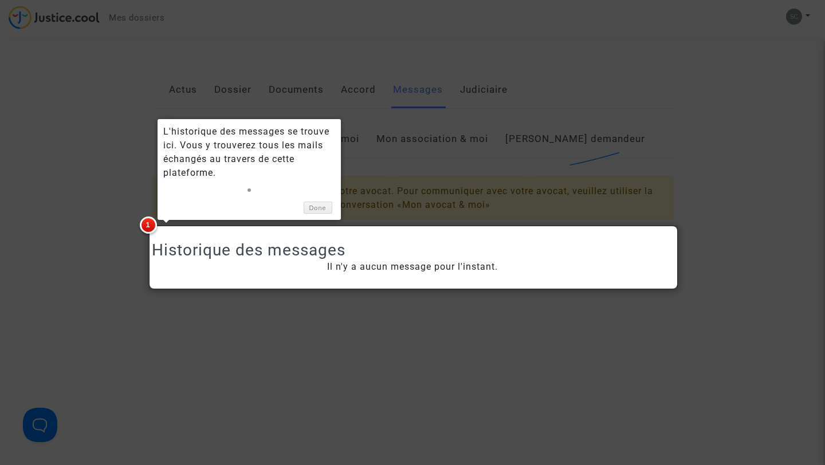
scroll to position [163, 0]
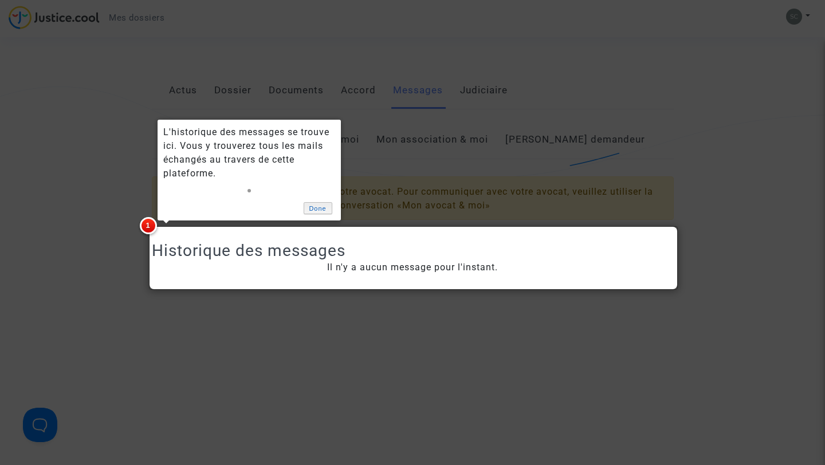
click at [320, 209] on link "Done" at bounding box center [318, 208] width 29 height 12
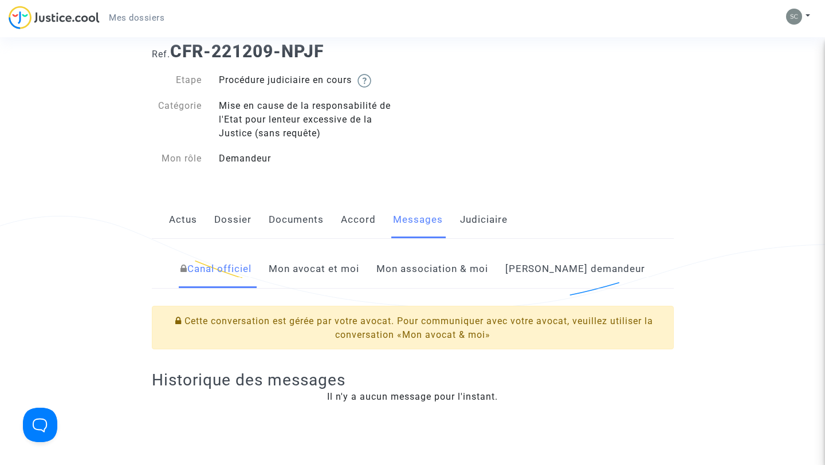
scroll to position [34, 0]
click at [343, 268] on link "Mon avocat et moi" at bounding box center [314, 268] width 91 height 38
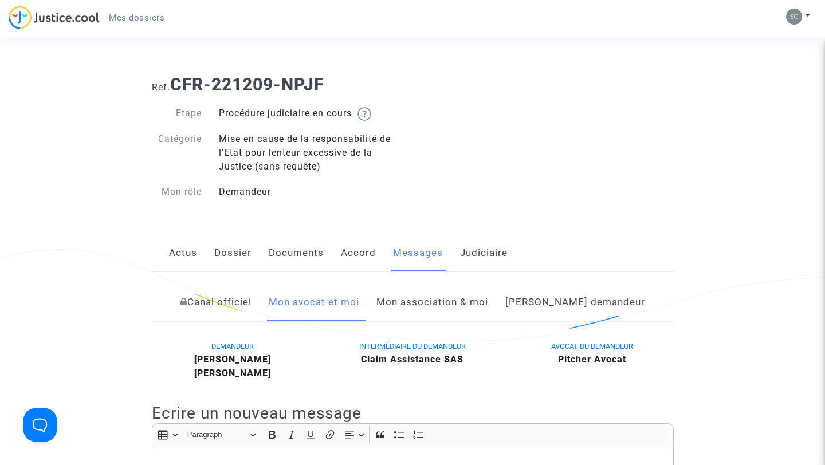
click at [480, 262] on link "Judiciaire" at bounding box center [484, 253] width 48 height 38
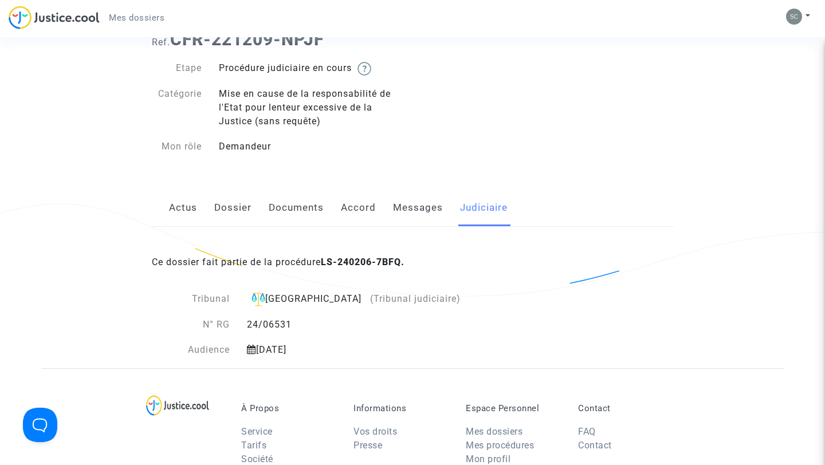
scroll to position [38, 0]
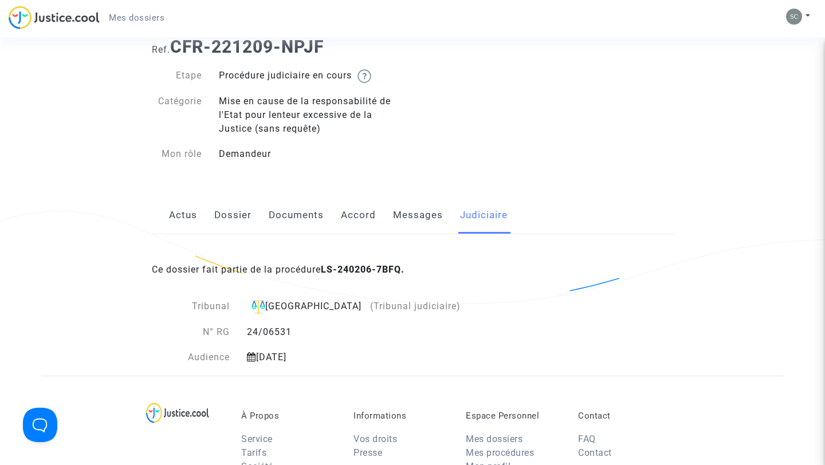
click at [401, 211] on link "Messages" at bounding box center [418, 216] width 50 height 38
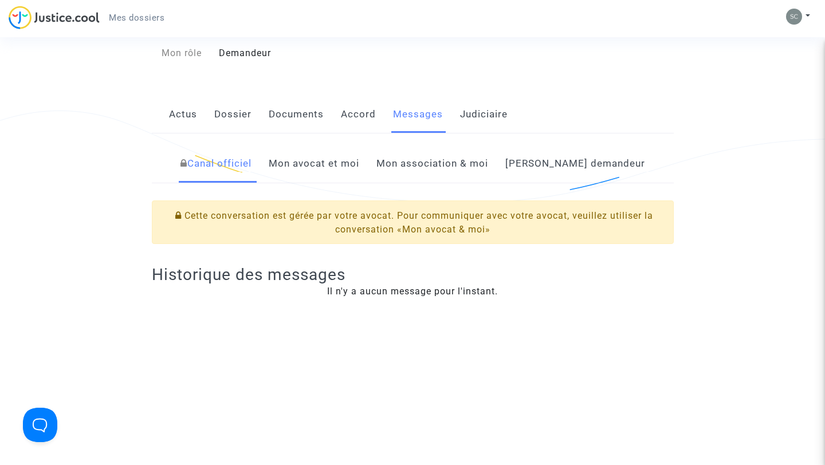
scroll to position [138, 0]
click at [344, 174] on link "Mon avocat et moi" at bounding box center [314, 165] width 91 height 38
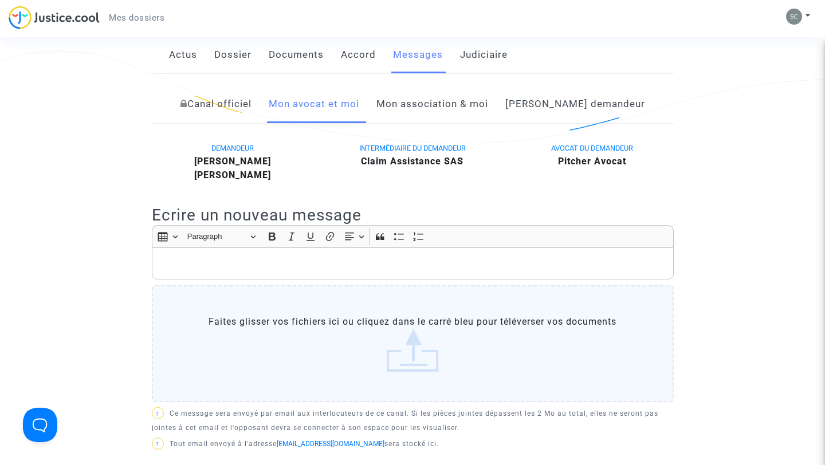
scroll to position [210, 0]
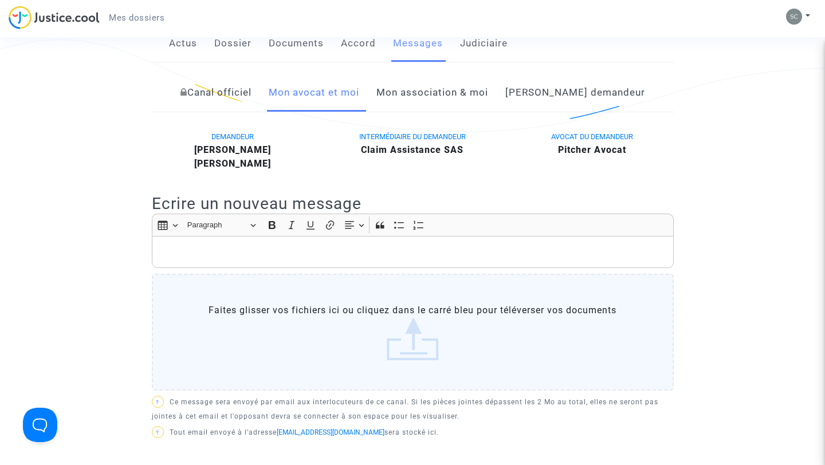
click at [476, 89] on link "Mon association & moi" at bounding box center [433, 93] width 112 height 38
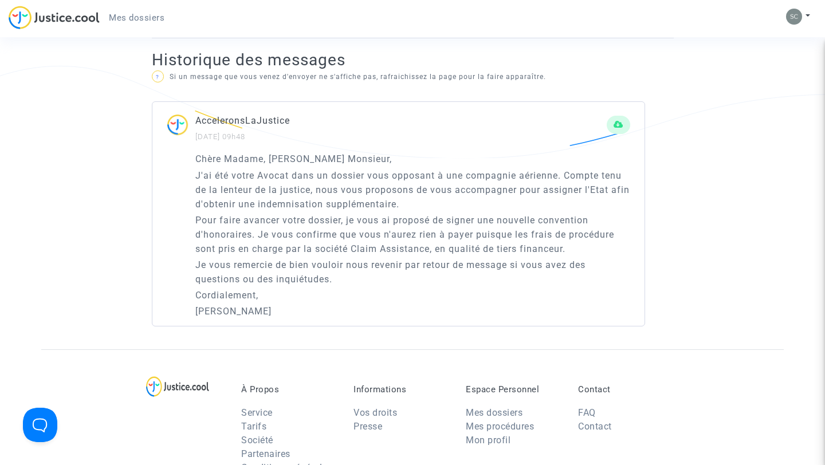
scroll to position [632, 0]
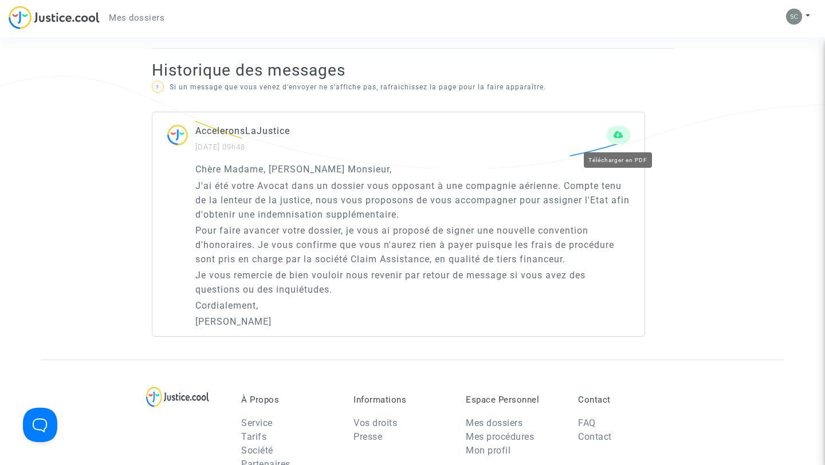
click at [625, 139] on button at bounding box center [618, 135] width 23 height 18
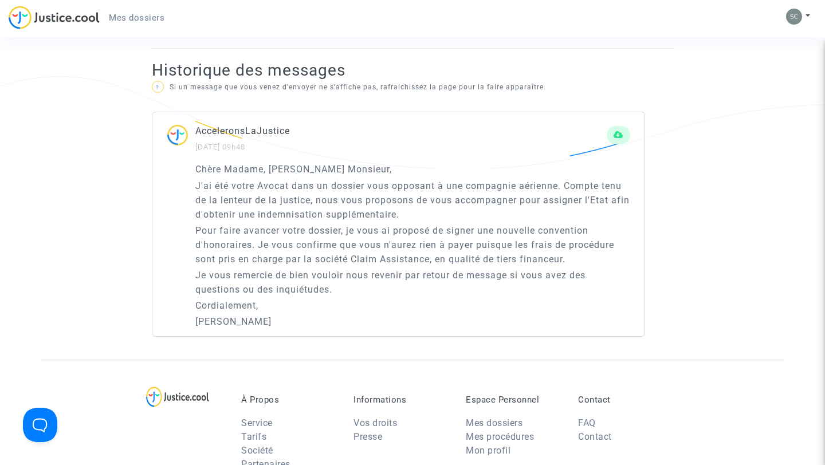
click at [573, 37] on div "Mes dossiers Mon profil Paramètres Déconnexion" at bounding box center [412, 22] width 825 height 32
click at [572, 89] on p "? Si un message que vous venez d'envoyer ne s'affiche pas, rafraichissez la pag…" at bounding box center [413, 87] width 522 height 14
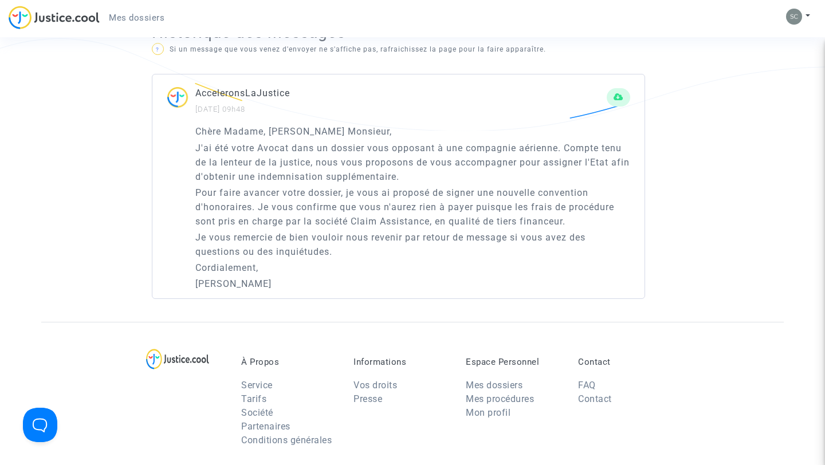
scroll to position [293, 0]
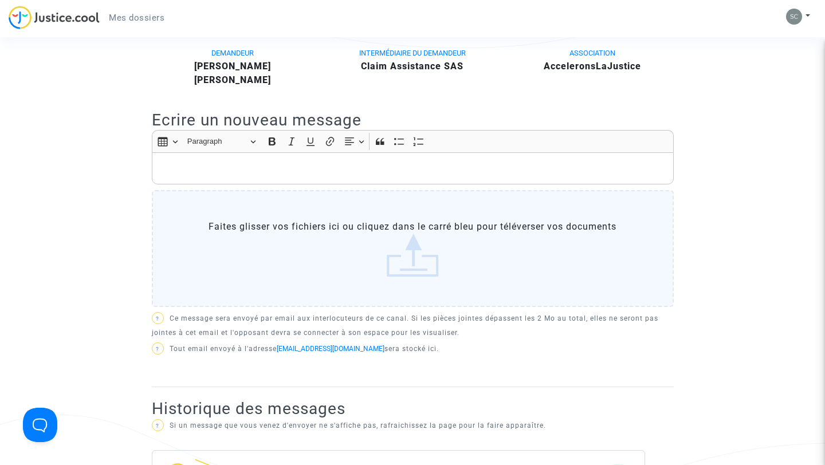
click at [661, 79] on div "ASSOCIATION AcceleronsLaJustice" at bounding box center [593, 66] width 180 height 41
